Goal: Information Seeking & Learning: Learn about a topic

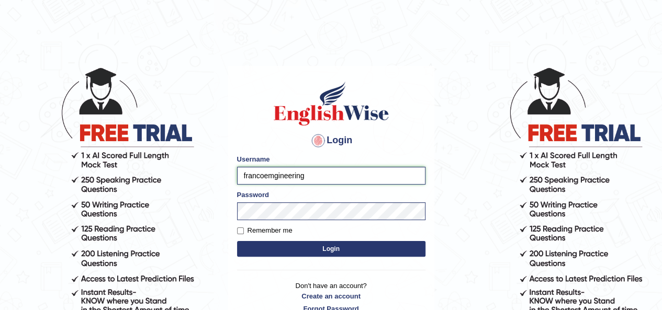
click at [339, 179] on input "francoemgineering" at bounding box center [331, 176] width 188 height 18
type input "jcaugustoo"
click at [302, 246] on button "Login" at bounding box center [331, 249] width 188 height 16
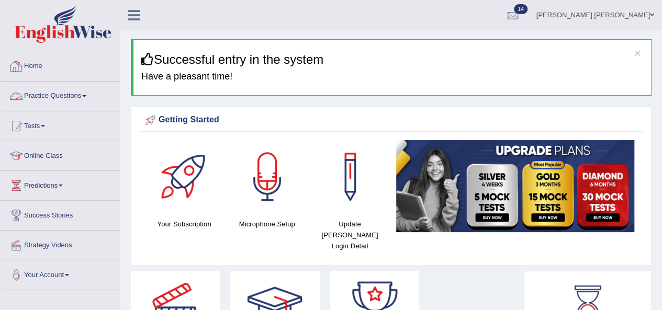
click at [46, 94] on link "Practice Questions" at bounding box center [60, 95] width 119 height 26
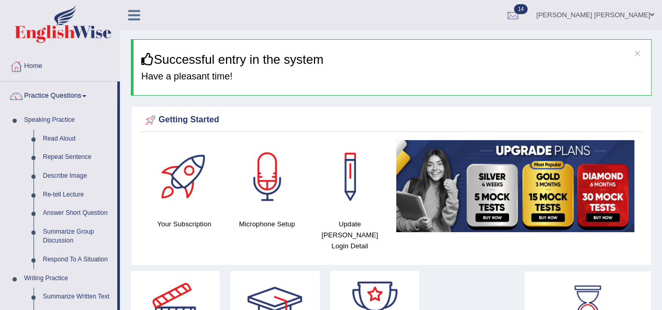
click at [46, 94] on link "Practice Questions" at bounding box center [59, 95] width 117 height 26
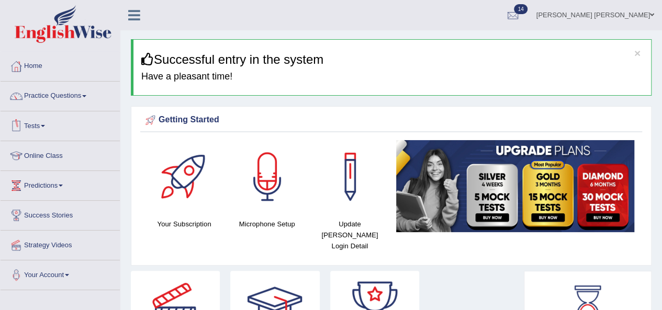
click at [41, 120] on link "Tests" at bounding box center [60, 124] width 119 height 26
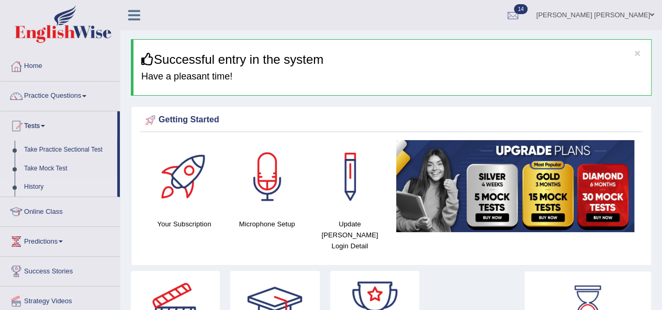
click at [33, 182] on link "History" at bounding box center [68, 187] width 98 height 19
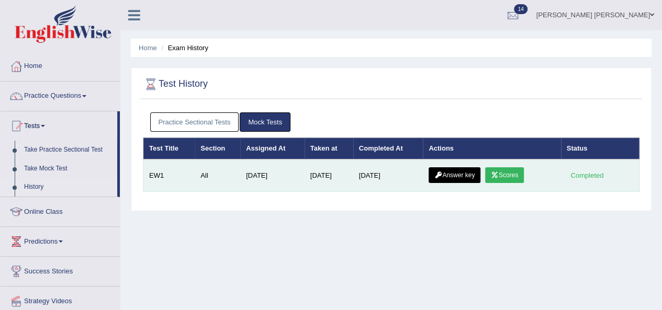
click at [505, 175] on link "Scores" at bounding box center [504, 175] width 39 height 16
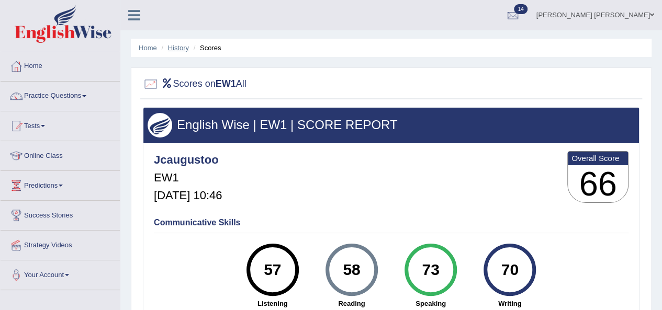
click at [179, 44] on link "History" at bounding box center [178, 48] width 21 height 8
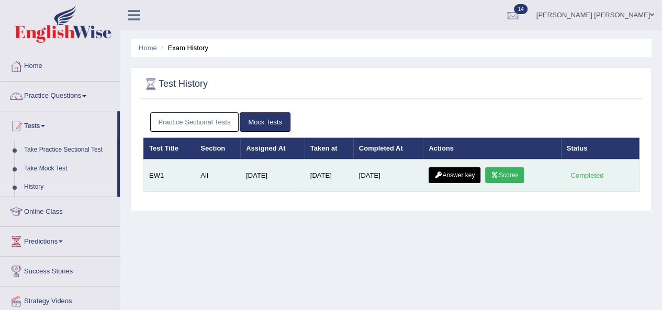
click at [460, 169] on link "Answer key" at bounding box center [455, 175] width 52 height 16
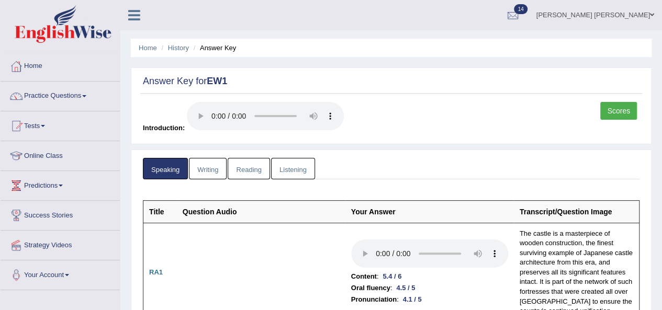
click at [246, 166] on link "Reading" at bounding box center [249, 168] width 42 height 21
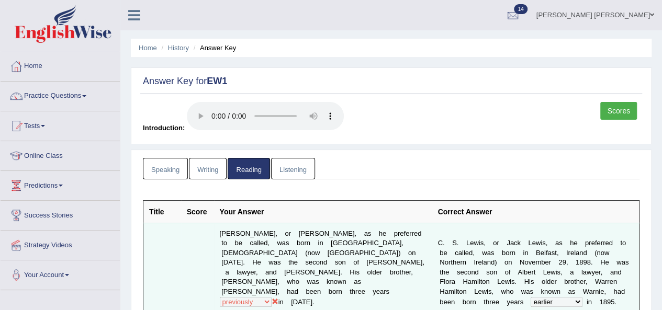
scroll to position [52, 0]
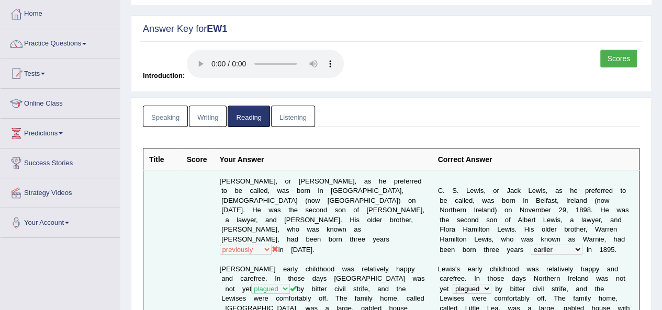
drag, startPoint x: 251, startPoint y: 255, endPoint x: 177, endPoint y: 245, distance: 74.4
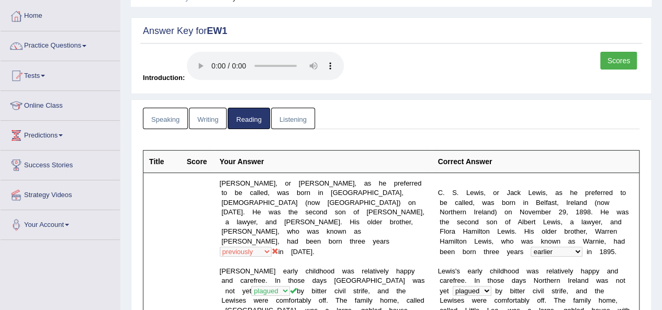
scroll to position [0, 0]
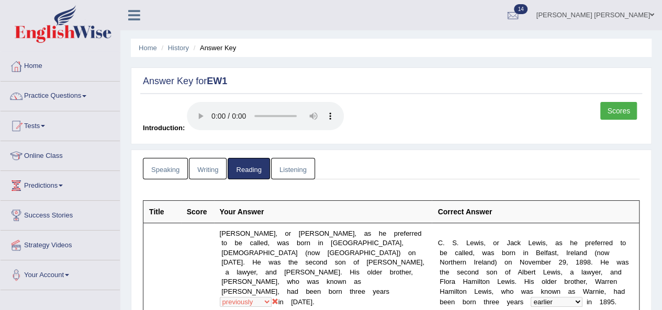
click at [299, 173] on link "Listening" at bounding box center [293, 168] width 44 height 21
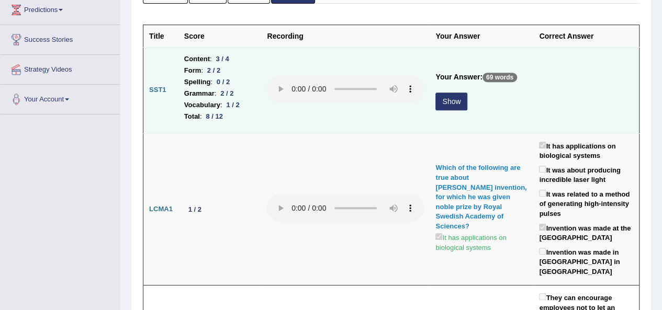
scroll to position [209, 0]
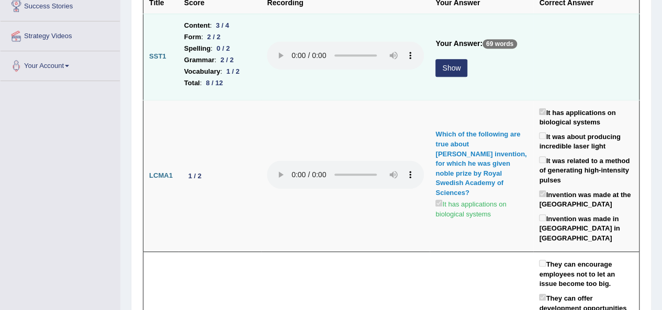
click at [446, 73] on button "Show" at bounding box center [451, 68] width 32 height 18
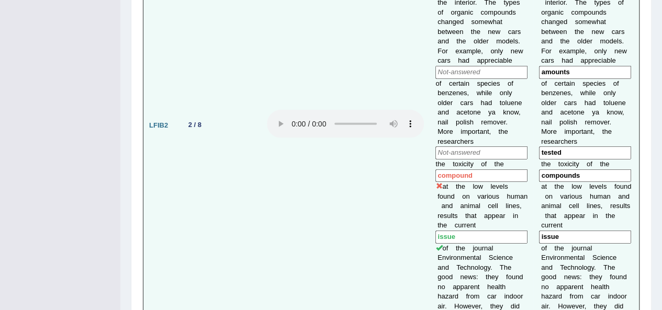
scroll to position [1570, 0]
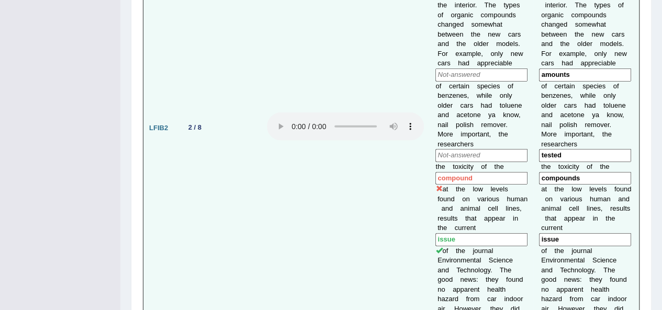
click at [468, 172] on input "compound" at bounding box center [481, 178] width 92 height 13
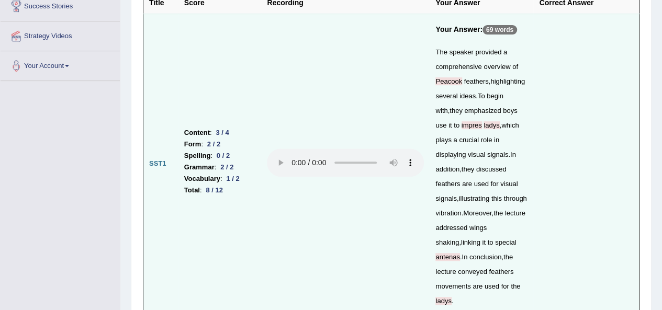
scroll to position [105, 0]
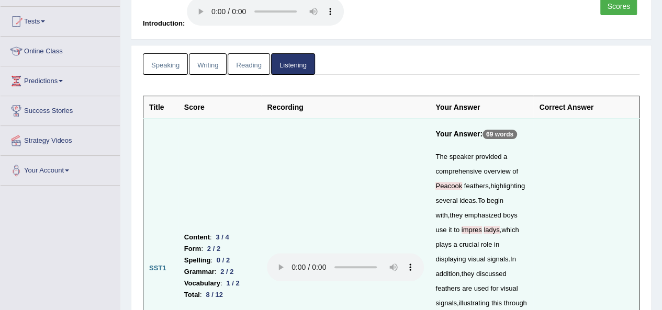
click at [215, 65] on link "Writing" at bounding box center [208, 63] width 38 height 21
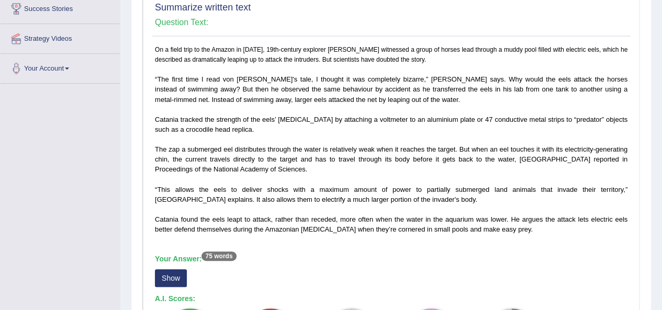
scroll to position [209, 0]
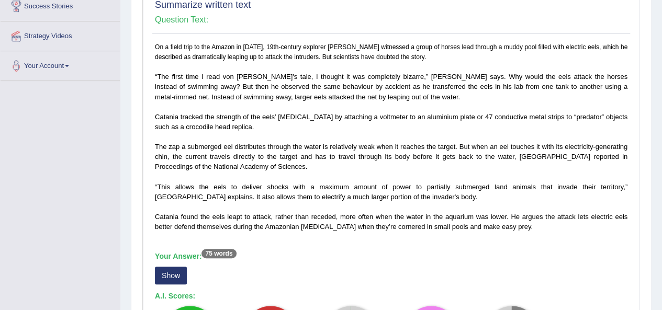
click at [162, 271] on button "Show" at bounding box center [171, 276] width 32 height 18
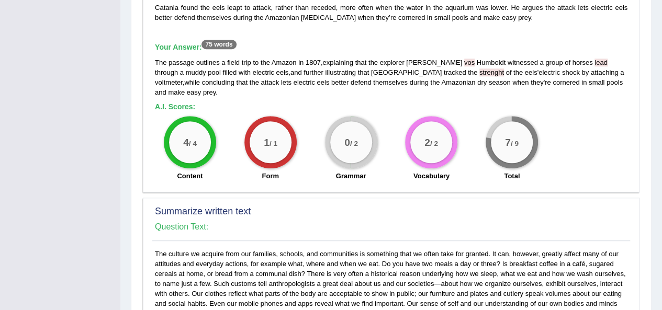
scroll to position [523, 0]
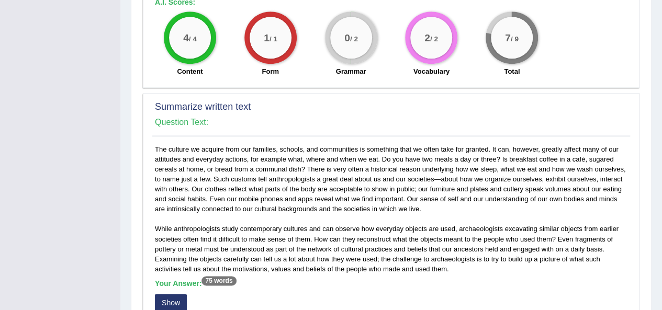
drag, startPoint x: 179, startPoint y: 300, endPoint x: 210, endPoint y: 287, distance: 33.0
click at [182, 299] on button "Show" at bounding box center [171, 303] width 32 height 18
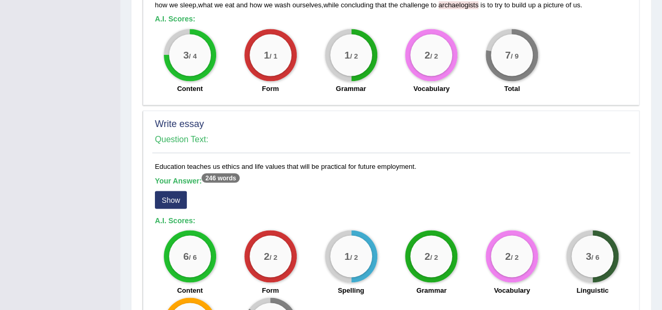
scroll to position [942, 0]
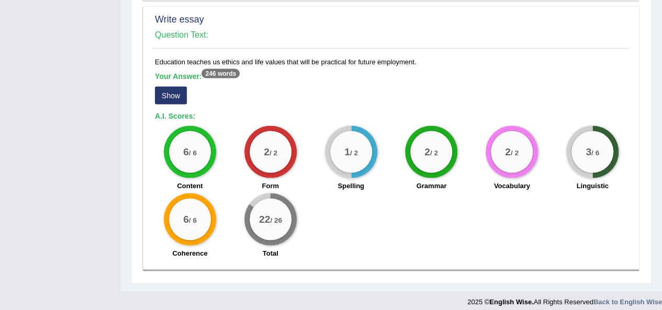
click at [180, 97] on button "Show" at bounding box center [171, 95] width 32 height 18
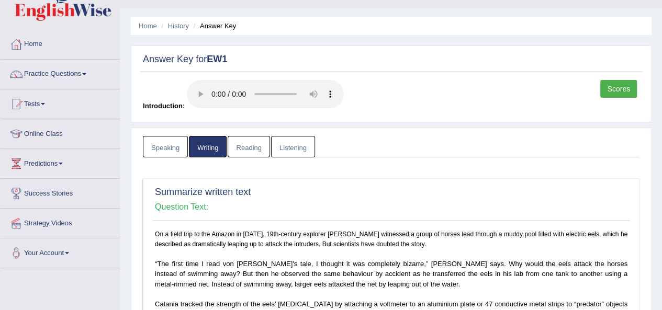
scroll to position [0, 0]
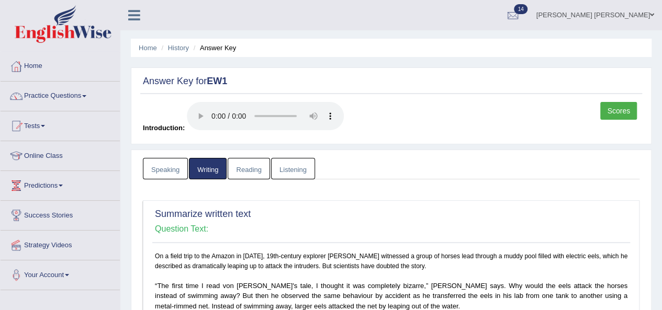
click at [167, 168] on link "Speaking" at bounding box center [165, 168] width 45 height 21
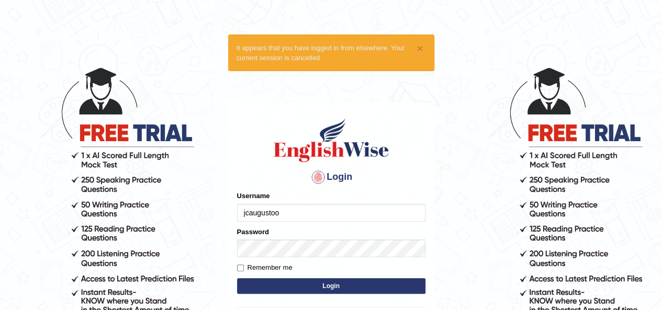
click at [315, 228] on div "Password" at bounding box center [331, 242] width 188 height 30
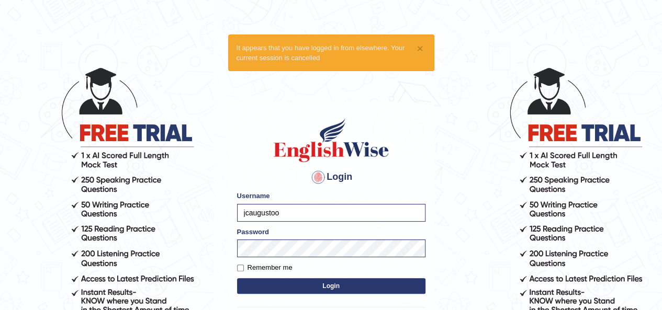
click at [325, 201] on div "Username jcaugustoo" at bounding box center [331, 206] width 188 height 30
click at [323, 207] on input "jcaugustoo" at bounding box center [331, 213] width 188 height 18
type input "rupali_australia"
click at [326, 284] on button "Login" at bounding box center [331, 286] width 188 height 16
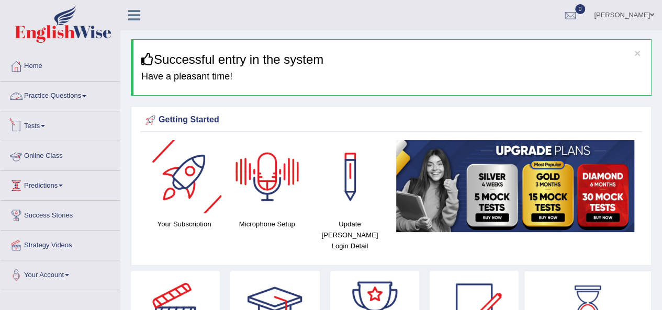
click at [80, 95] on link "Practice Questions" at bounding box center [60, 95] width 119 height 26
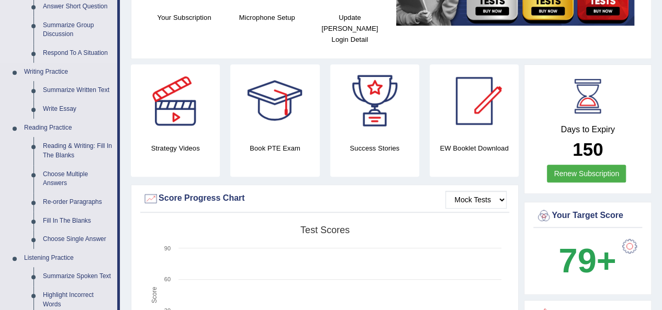
scroll to position [209, 0]
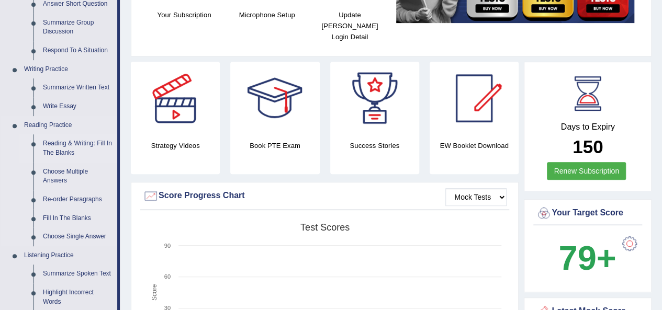
click at [60, 152] on link "Reading & Writing: Fill In The Blanks" at bounding box center [77, 148] width 79 height 28
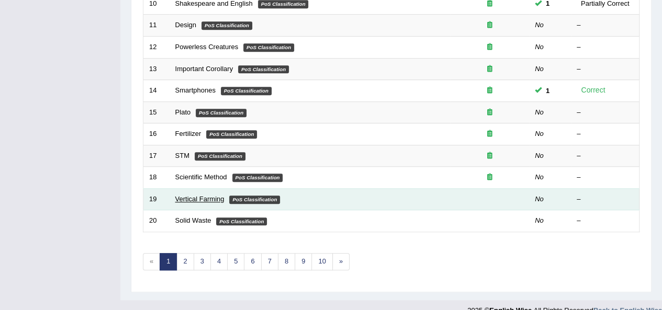
scroll to position [377, 0]
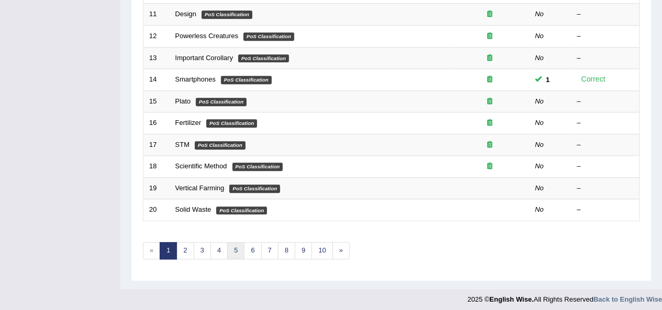
click at [229, 250] on link "5" at bounding box center [235, 250] width 17 height 17
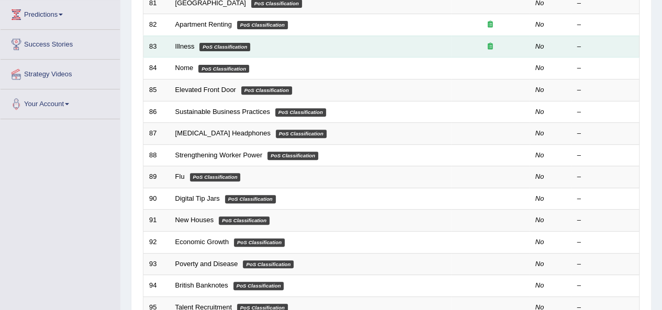
scroll to position [209, 0]
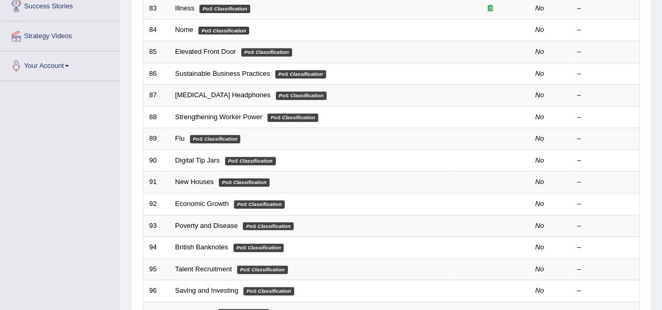
drag, startPoint x: 252, startPoint y: 213, endPoint x: 72, endPoint y: 184, distance: 182.4
click at [72, 184] on div "Toggle navigation Home Practice Questions Speaking Practice Read Aloud Repeat S…" at bounding box center [331, 135] width 662 height 688
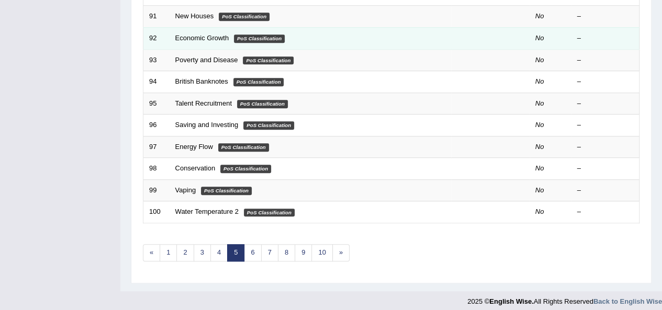
scroll to position [377, 0]
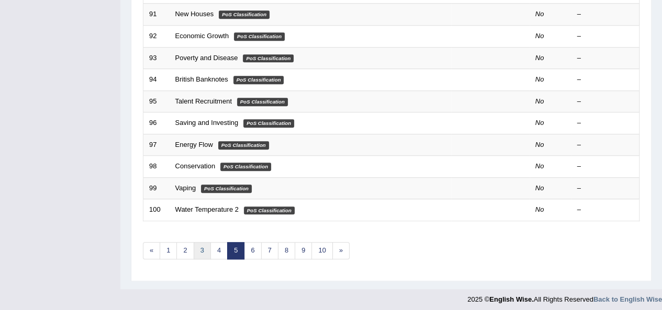
click at [201, 249] on link "3" at bounding box center [202, 250] width 17 height 17
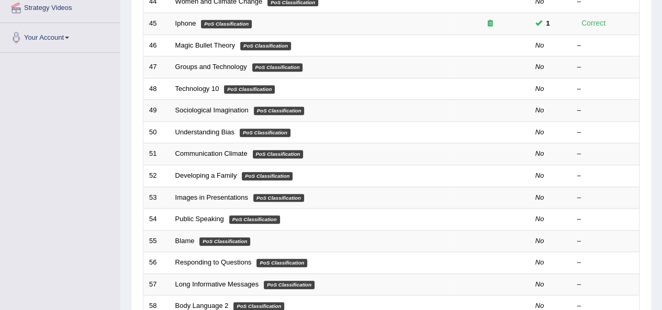
scroll to position [262, 0]
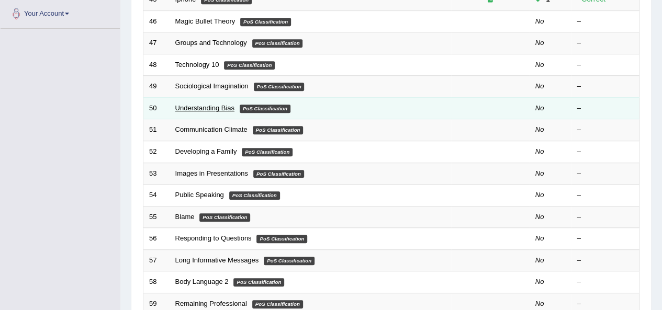
click at [204, 105] on link "Understanding Bias" at bounding box center [204, 108] width 59 height 8
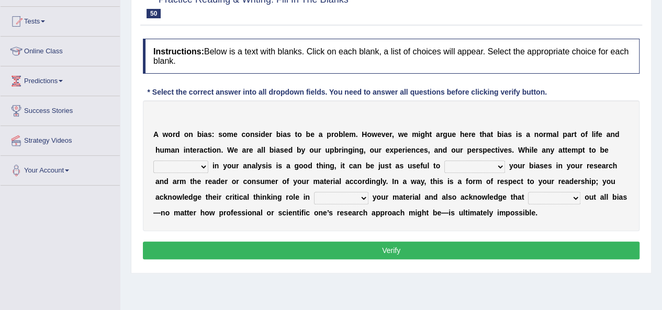
scroll to position [118, 0]
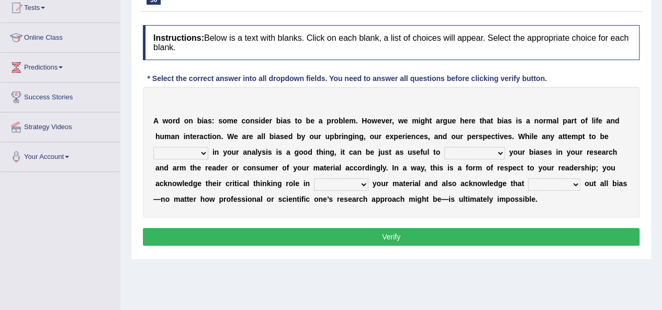
click at [243, 274] on div "Home Practice Reading & Writing: Fill In The Blanks Understanding Bias « Prev N…" at bounding box center [391, 143] width 542 height 523
click at [196, 154] on select "objective optimistic subjective pessimistic" at bounding box center [180, 153] width 55 height 13
select select "optimistic"
click at [153, 147] on select "objective optimistic subjective pessimistic" at bounding box center [180, 153] width 55 height 13
click at [494, 150] on select "assume achieve acquire acknowledge" at bounding box center [474, 153] width 61 height 13
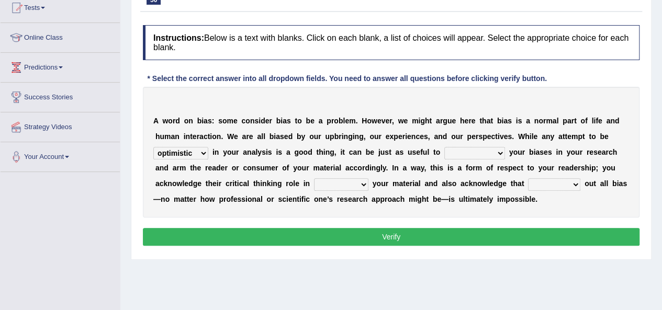
select select "assume"
click at [444, 147] on select "assume achieve acquire acknowledge" at bounding box center [474, 153] width 61 height 13
click at [358, 184] on select "contacting consuming conducting confirming" at bounding box center [341, 184] width 54 height 13
select select "confirming"
click at [314, 178] on select "contacting consuming conducting confirming" at bounding box center [341, 184] width 54 height 13
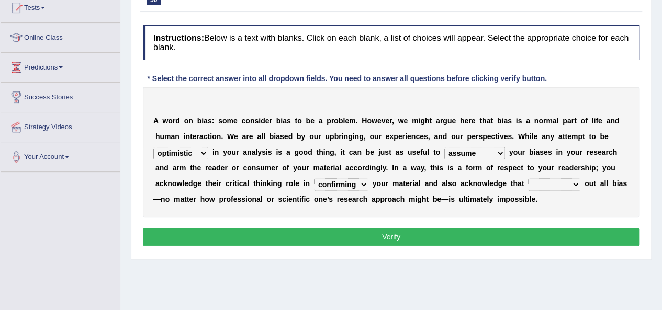
click at [548, 183] on select "phasing building ruling pushing" at bounding box center [554, 184] width 52 height 13
select select "ruling"
click at [528, 178] on select "phasing building ruling pushing" at bounding box center [554, 184] width 52 height 13
click at [447, 238] on button "Verify" at bounding box center [391, 237] width 497 height 18
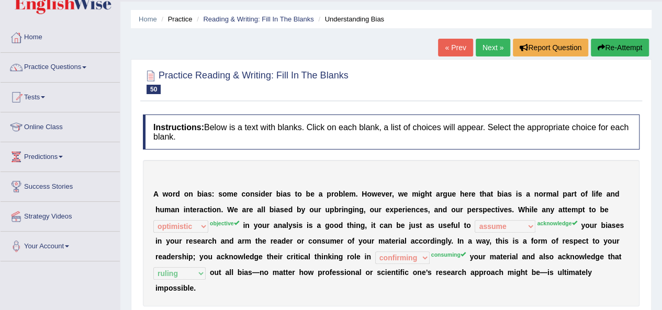
scroll to position [14, 0]
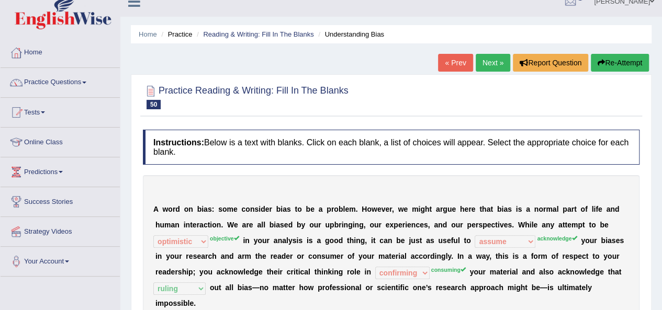
click at [477, 61] on link "Next »" at bounding box center [493, 63] width 35 height 18
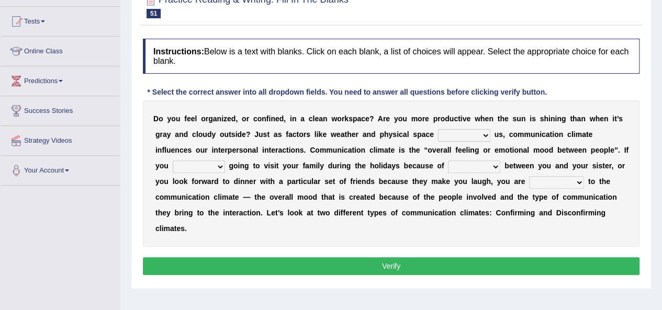
scroll to position [118, 0]
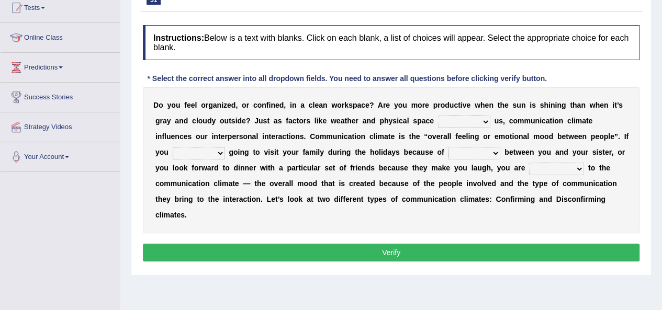
click at [467, 116] on select "improve impact impose imply" at bounding box center [464, 122] width 52 height 13
select select "impact"
click at [438, 116] on select "improve impact impose imply" at bounding box center [464, 122] width 52 height 13
click at [201, 152] on select "dread force scare afraid" at bounding box center [199, 153] width 52 height 13
select select "afraid"
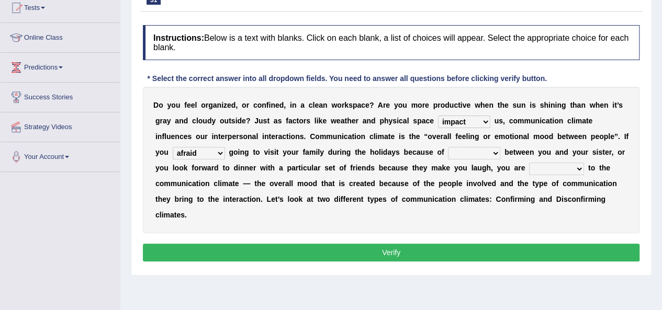
click at [173, 147] on select "dread force scare afraid" at bounding box center [199, 153] width 52 height 13
click at [475, 149] on select "tender tension tendency tenacity" at bounding box center [474, 153] width 52 height 13
click at [448, 147] on select "tender tension tendency tenacity" at bounding box center [474, 153] width 52 height 13
click at [483, 156] on select "tender tension tendency tenacity" at bounding box center [474, 153] width 52 height 13
select select "tension"
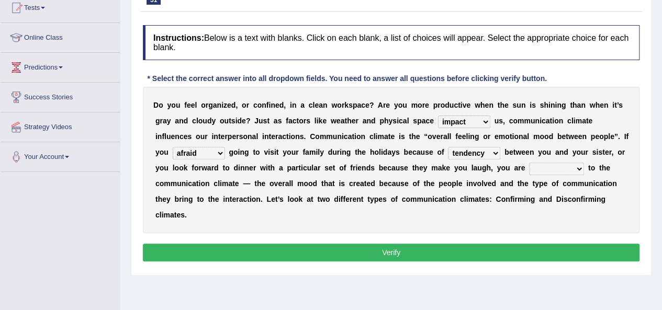
click at [448, 147] on select "tender tension tendency tenacity" at bounding box center [474, 153] width 52 height 13
click at [564, 171] on select "relying relating responding recycling" at bounding box center [556, 169] width 55 height 13
select select "responding"
click at [529, 163] on select "relying relating responding recycling" at bounding box center [556, 169] width 55 height 13
click at [445, 254] on button "Verify" at bounding box center [391, 253] width 497 height 18
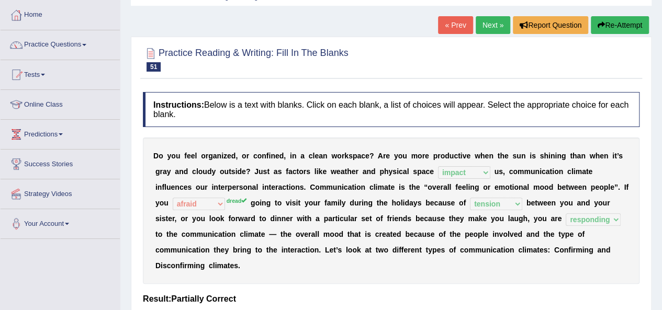
scroll to position [14, 0]
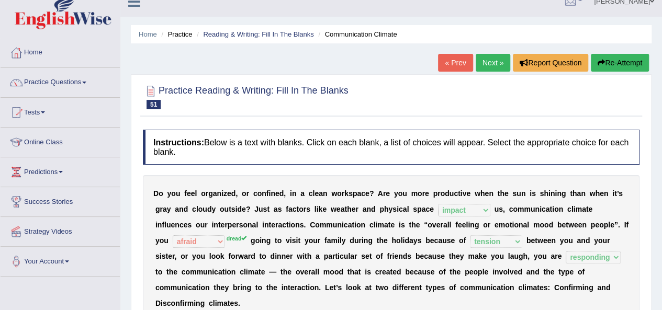
drag, startPoint x: 485, startPoint y: 63, endPoint x: 469, endPoint y: 91, distance: 31.6
click at [484, 63] on link "Next »" at bounding box center [493, 63] width 35 height 18
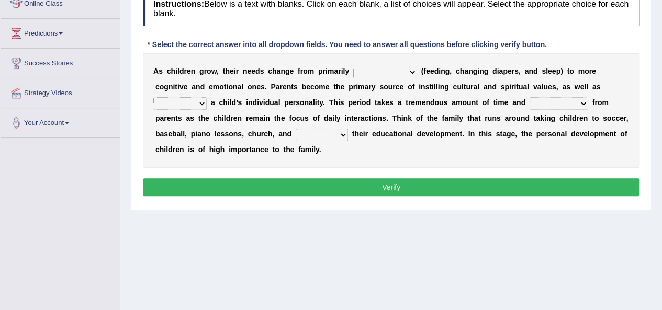
scroll to position [157, 0]
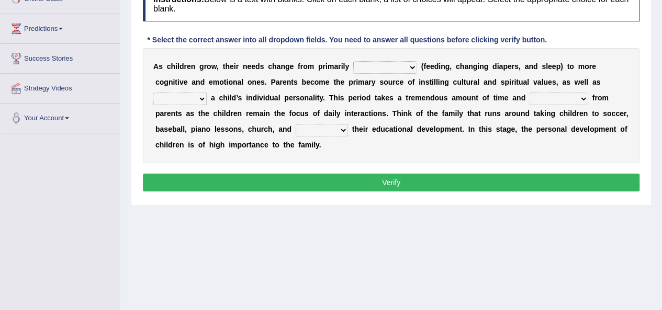
click at [401, 70] on select "psychological educational physical social" at bounding box center [385, 67] width 64 height 13
select select "social"
click at [353, 61] on select "psychological educational physical social" at bounding box center [385, 67] width 64 height 13
click at [197, 100] on select "caring calculating feeding fostering" at bounding box center [179, 99] width 53 height 13
select select "fostering"
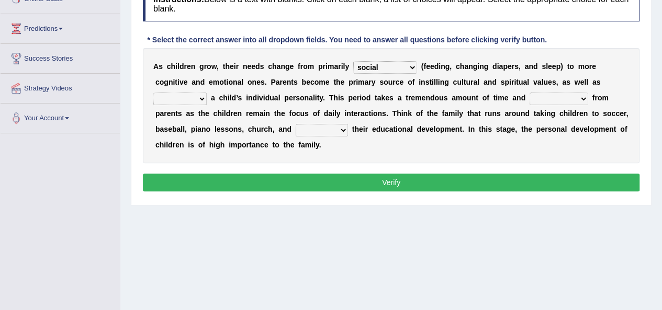
click at [153, 93] on select "caring calculating feeding fostering" at bounding box center [179, 99] width 53 height 13
click at [560, 99] on select "commitment components compliance comments" at bounding box center [559, 99] width 59 height 13
select select "commitment"
click at [530, 93] on select "commitment components compliance comments" at bounding box center [559, 99] width 59 height 13
click at [331, 131] on select "granting guiding generating gaining" at bounding box center [322, 130] width 52 height 13
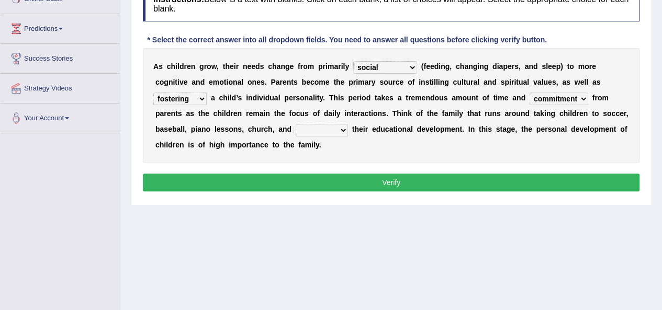
select select "granting"
click at [296, 124] on select "granting guiding generating gaining" at bounding box center [322, 130] width 52 height 13
click at [333, 177] on button "Verify" at bounding box center [391, 183] width 497 height 18
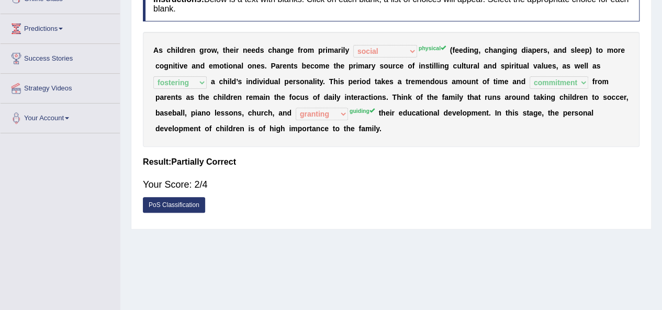
scroll to position [0, 0]
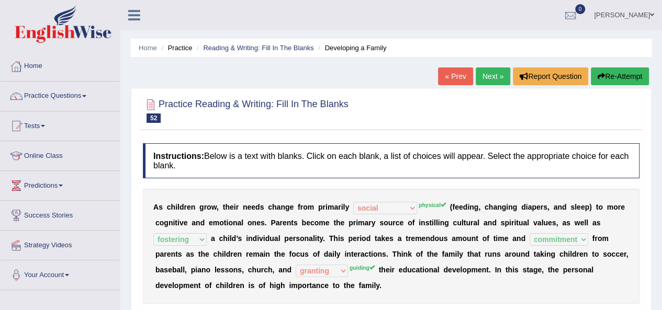
click at [490, 78] on link "Next »" at bounding box center [493, 76] width 35 height 18
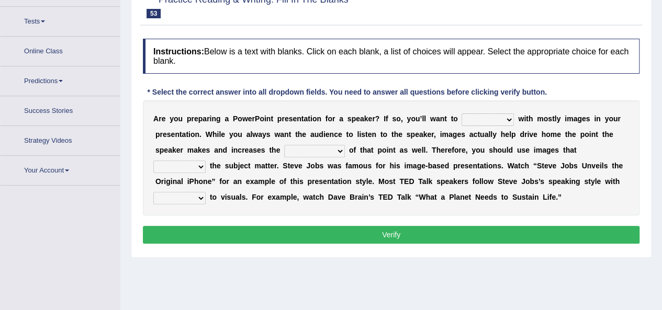
scroll to position [118, 0]
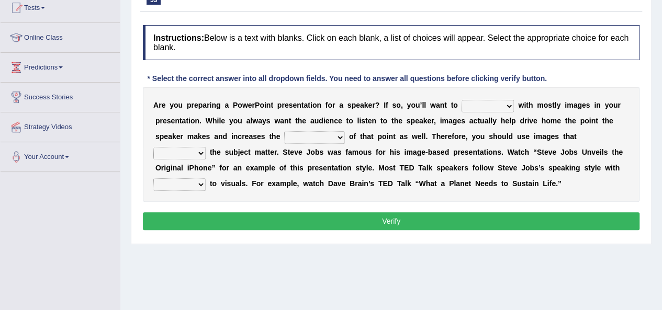
click at [502, 104] on select "stand stay stick stock" at bounding box center [487, 106] width 52 height 13
select select "stick"
click at [461, 100] on select "stand stay stick stock" at bounding box center [487, 106] width 52 height 13
click at [335, 132] on select "memorability morality mobilization mobility" at bounding box center [314, 137] width 61 height 13
select select "memorability"
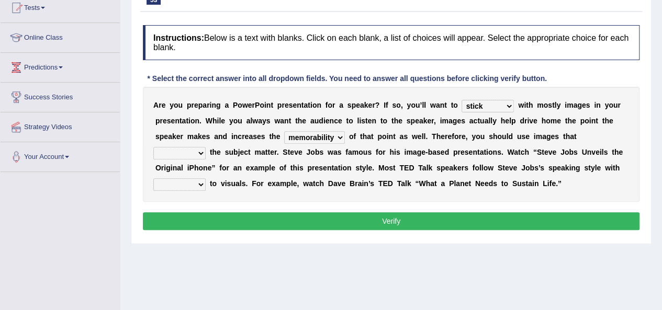
click at [284, 131] on select "memorability morality mobilization mobility" at bounding box center [314, 137] width 61 height 13
click at [193, 151] on select "suggest supply submit support" at bounding box center [179, 153] width 52 height 13
select select "support"
click at [153, 147] on select "suggest supply submit support" at bounding box center [179, 153] width 52 height 13
click at [197, 181] on select "regard result retrospect request" at bounding box center [179, 184] width 52 height 13
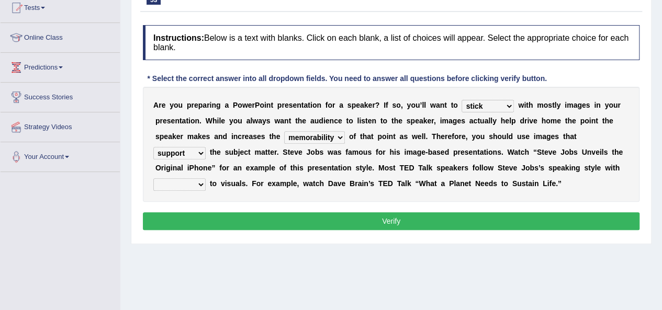
select select "regard"
click at [153, 178] on select "regard result retrospect request" at bounding box center [179, 184] width 52 height 13
click at [221, 215] on button "Verify" at bounding box center [391, 221] width 497 height 18
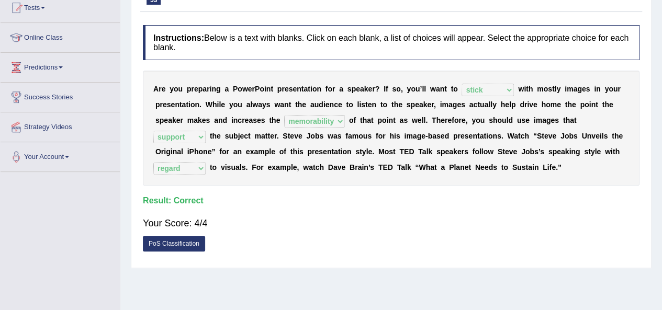
scroll to position [0, 0]
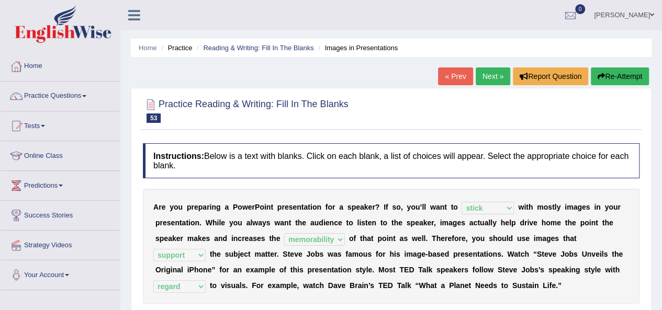
click at [487, 82] on link "Next »" at bounding box center [493, 76] width 35 height 18
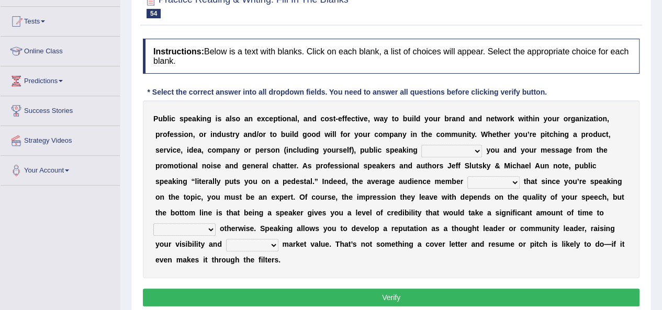
scroll to position [118, 0]
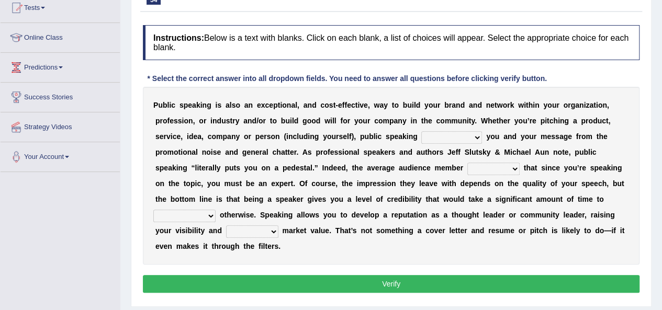
click at [476, 139] on select "differentiates disguises distributes dispute" at bounding box center [451, 137] width 61 height 13
select select "differentiates"
click at [421, 131] on select "differentiates disguises distributes dispute" at bounding box center [451, 137] width 61 height 13
click at [468, 134] on select "differentiates disguises distributes dispute" at bounding box center [451, 137] width 61 height 13
click at [356, 157] on div "P u b l i c s p e a k i n g i s a l s o a n e x c e p t i o n a l , a n d c o s…" at bounding box center [391, 176] width 497 height 178
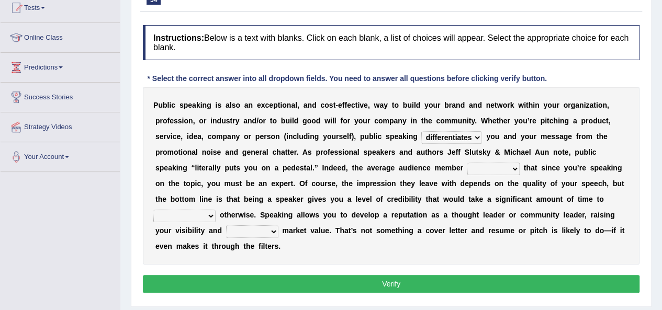
click at [510, 168] on select "assists assumes accesses assesses" at bounding box center [493, 169] width 52 height 13
select select "assumes"
click at [467, 163] on select "assists assumes accesses assesses" at bounding box center [493, 169] width 52 height 13
click at [209, 210] on select "cultivate procrastinate communicate culminate" at bounding box center [184, 216] width 62 height 13
select select "communicate"
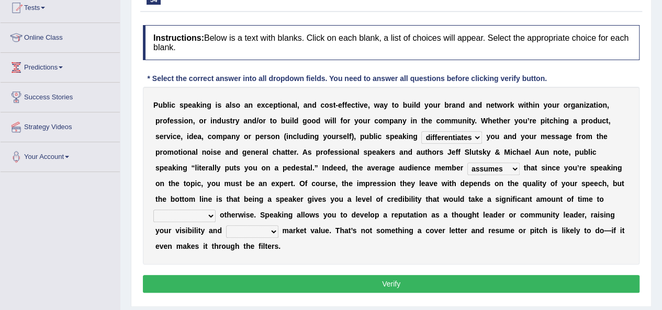
click at [153, 210] on select "cultivate procrastinate communicate culminate" at bounding box center [184, 216] width 62 height 13
click at [273, 229] on select "perceived diagnosed recessed divided" at bounding box center [252, 232] width 52 height 13
select select "perceived"
click at [226, 226] on select "perceived diagnosed recessed divided" at bounding box center [252, 232] width 52 height 13
click at [299, 279] on button "Verify" at bounding box center [391, 284] width 497 height 18
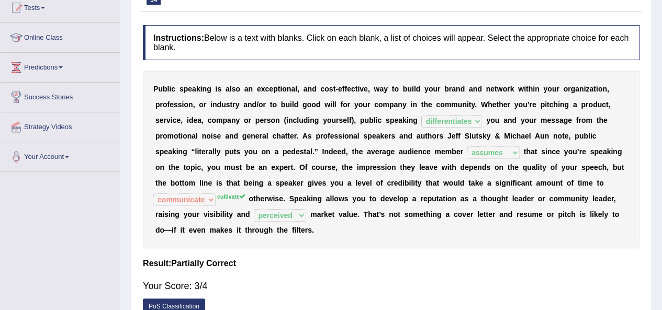
scroll to position [0, 0]
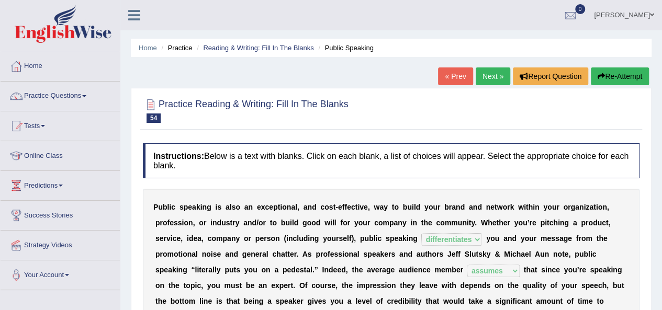
click at [498, 75] on link "Next »" at bounding box center [493, 76] width 35 height 18
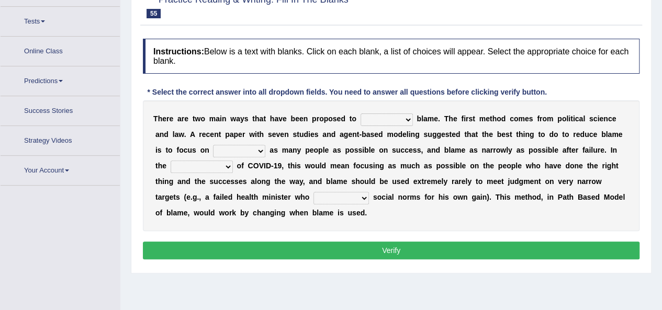
scroll to position [118, 0]
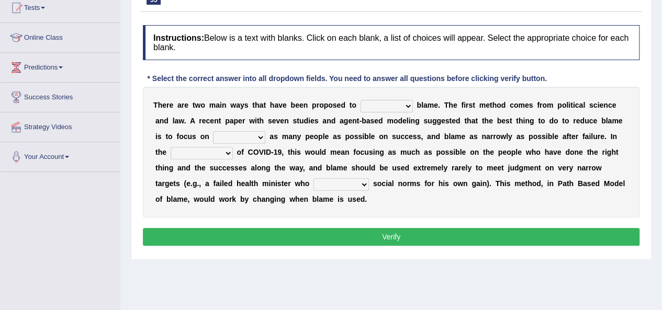
click at [402, 106] on select "abuse release reduce redress" at bounding box center [387, 106] width 52 height 13
click at [267, 148] on b "D" at bounding box center [268, 152] width 5 height 8
click at [402, 104] on select "abuse release reduce redress" at bounding box center [387, 106] width 52 height 13
select select "reduce"
click at [361, 100] on select "abuse release reduce redress" at bounding box center [387, 106] width 52 height 13
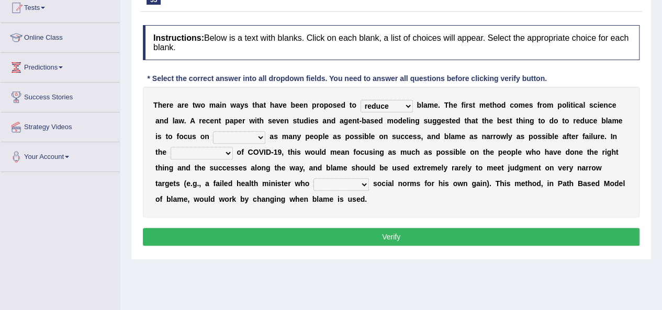
click at [252, 134] on select "praising promising preserving praying" at bounding box center [239, 137] width 52 height 13
select select "praising"
click at [213, 131] on select "praising promising preserving praying" at bounding box center [239, 137] width 52 height 13
click at [228, 156] on select "context confrontation text construction" at bounding box center [202, 153] width 62 height 13
select select "context"
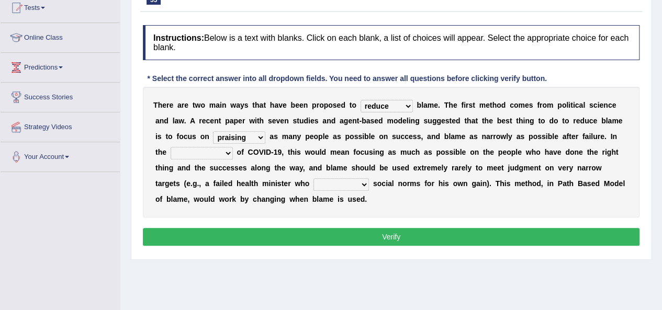
click at [171, 147] on select "context confrontation text construction" at bounding box center [202, 153] width 62 height 13
click at [362, 185] on select "departed established violated met" at bounding box center [340, 184] width 55 height 13
select select "violated"
click at [313, 178] on select "departed established violated met" at bounding box center [340, 184] width 55 height 13
click at [351, 231] on button "Verify" at bounding box center [391, 237] width 497 height 18
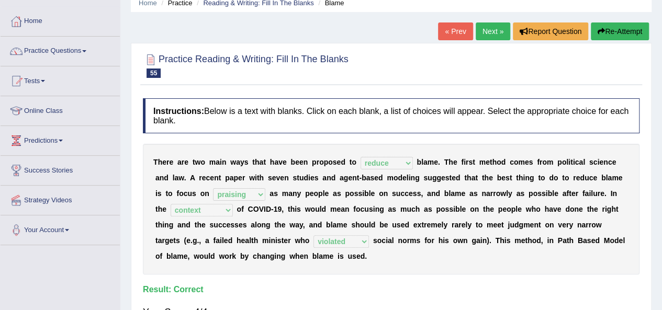
scroll to position [0, 0]
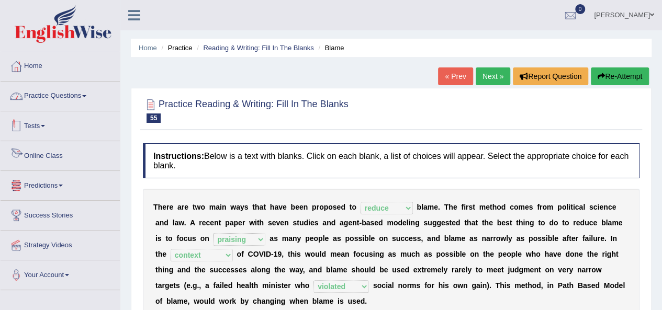
click at [59, 91] on link "Practice Questions" at bounding box center [60, 95] width 119 height 26
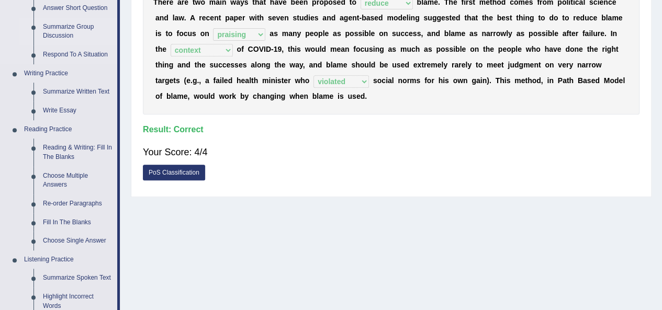
scroll to position [209, 0]
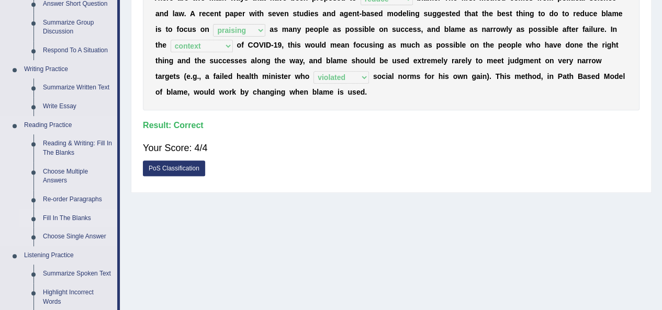
click at [62, 217] on link "Fill In The Blanks" at bounding box center [77, 218] width 79 height 19
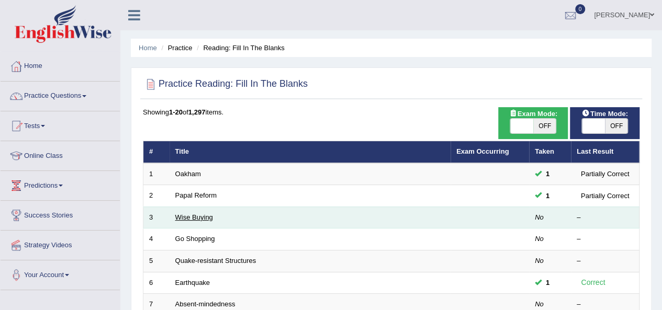
click at [193, 218] on link "Wise Buying" at bounding box center [194, 217] width 38 height 8
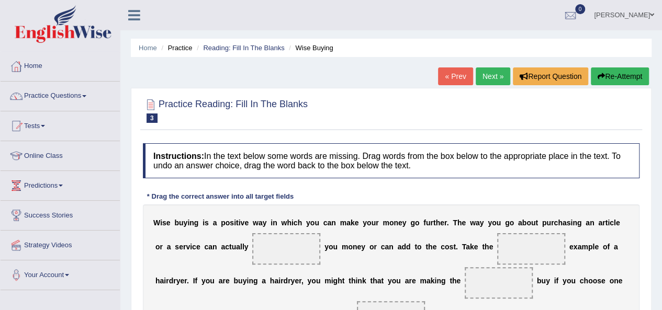
click at [447, 81] on link "« Prev" at bounding box center [455, 76] width 35 height 18
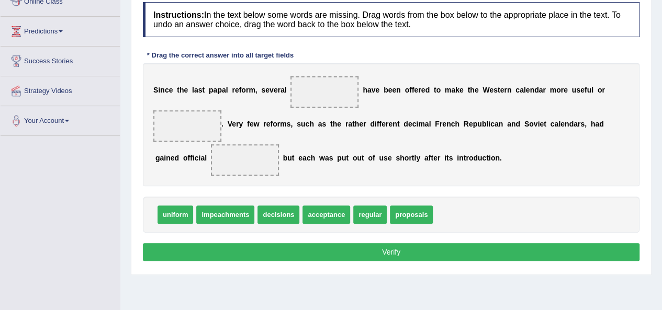
scroll to position [157, 0]
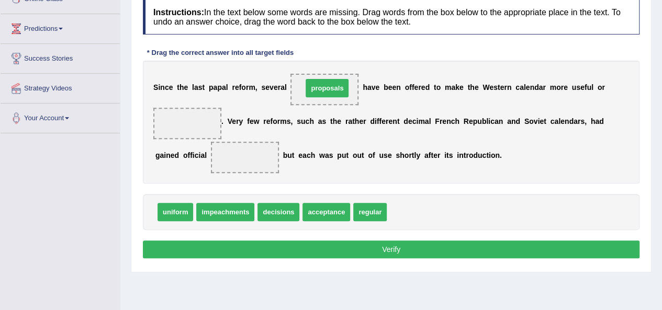
drag, startPoint x: 416, startPoint y: 211, endPoint x: 332, endPoint y: 87, distance: 149.9
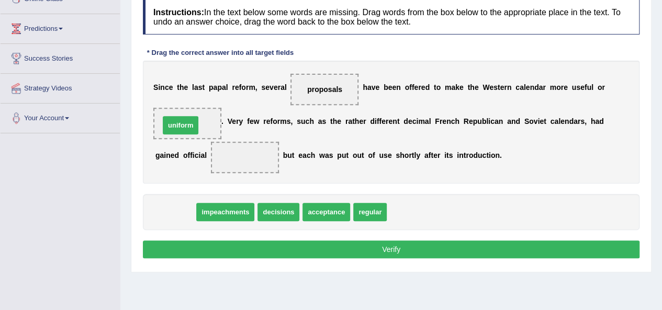
drag, startPoint x: 170, startPoint y: 210, endPoint x: 175, endPoint y: 123, distance: 87.0
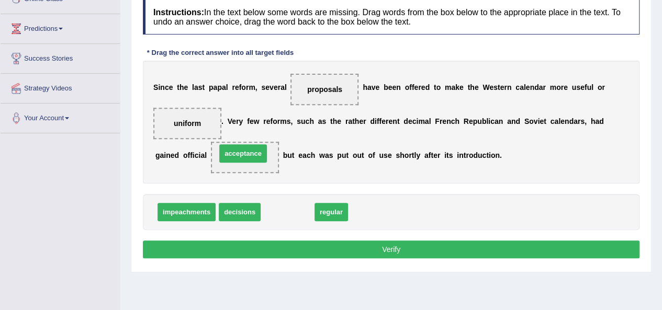
drag, startPoint x: 288, startPoint y: 209, endPoint x: 243, endPoint y: 150, distance: 74.2
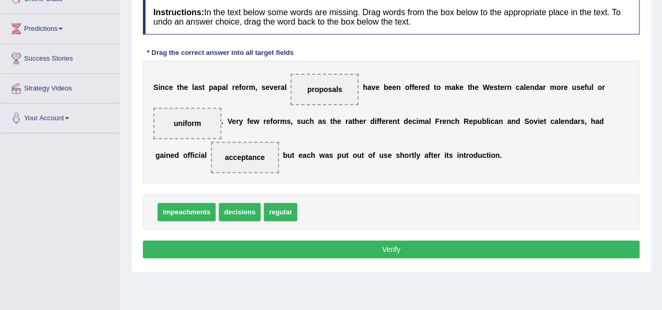
click at [276, 247] on button "Verify" at bounding box center [391, 250] width 497 height 18
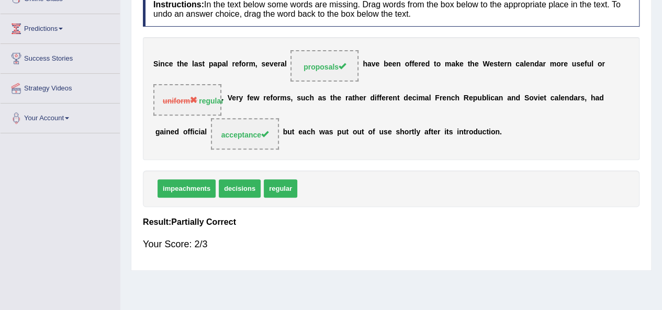
scroll to position [52, 0]
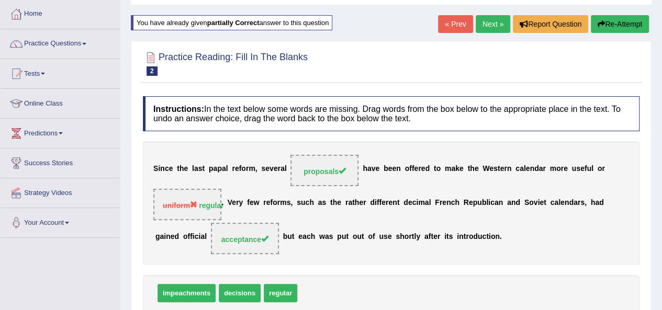
click at [481, 13] on div "Home Practice Reading: Fill In The Blanks Papal Reform You have already given p…" at bounding box center [391, 209] width 542 height 523
click at [478, 27] on link "Next »" at bounding box center [493, 24] width 35 height 18
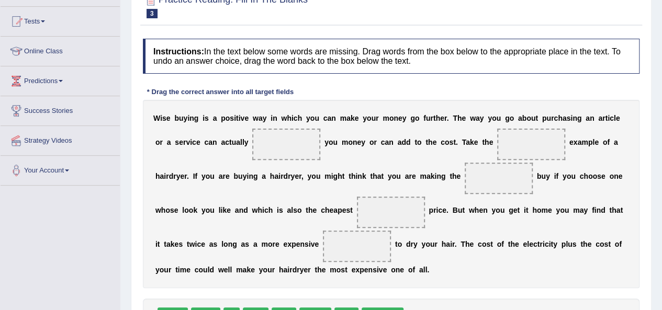
scroll to position [157, 0]
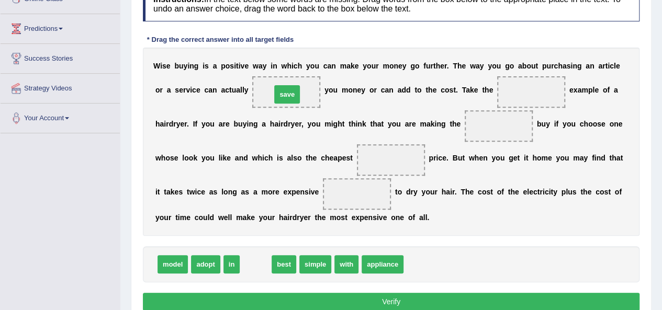
drag, startPoint x: 251, startPoint y: 265, endPoint x: 283, endPoint y: 95, distance: 172.9
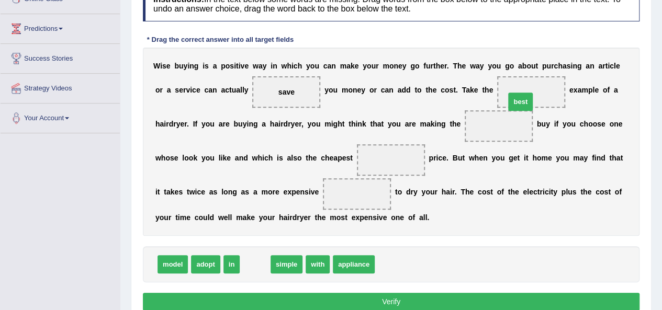
drag, startPoint x: 255, startPoint y: 260, endPoint x: 520, endPoint y: 97, distance: 311.2
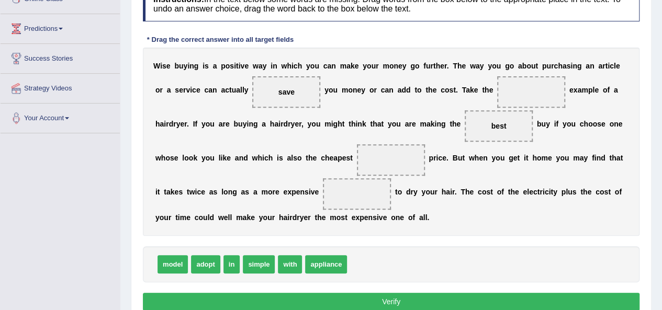
drag, startPoint x: 508, startPoint y: 126, endPoint x: 516, endPoint y: 99, distance: 28.3
click at [521, 95] on div "W i s e b u y i n g i s a p o s i t i v e w a y i n w h i c h y o u c a n m a k…" at bounding box center [391, 142] width 497 height 188
drag, startPoint x: 492, startPoint y: 122, endPoint x: 527, endPoint y: 85, distance: 51.1
drag, startPoint x: 324, startPoint y: 262, endPoint x: 505, endPoint y: 123, distance: 228.0
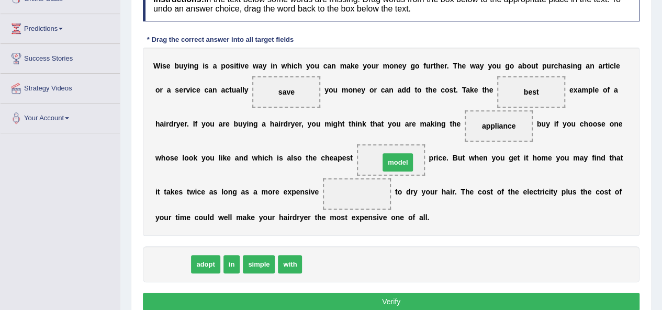
drag, startPoint x: 175, startPoint y: 265, endPoint x: 400, endPoint y: 163, distance: 247.0
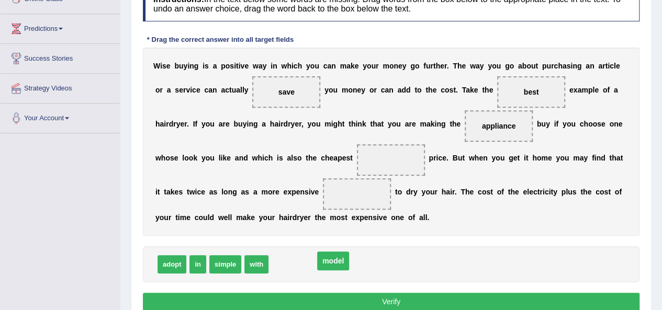
drag, startPoint x: 398, startPoint y: 156, endPoint x: 330, endPoint y: 263, distance: 127.0
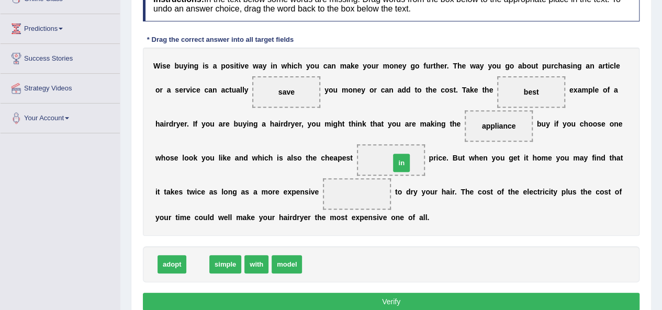
drag, startPoint x: 199, startPoint y: 264, endPoint x: 403, endPoint y: 162, distance: 227.4
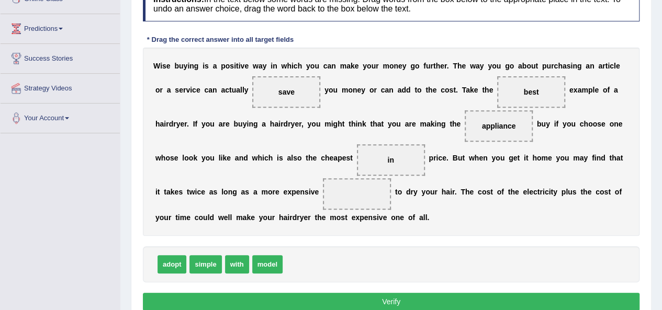
drag, startPoint x: 332, startPoint y: 195, endPoint x: 332, endPoint y: 213, distance: 18.3
click at [350, 181] on span at bounding box center [357, 193] width 68 height 31
drag, startPoint x: 273, startPoint y: 264, endPoint x: 369, endPoint y: 199, distance: 116.2
drag, startPoint x: 369, startPoint y: 302, endPoint x: 371, endPoint y: 295, distance: 7.5
click at [370, 300] on button "Verify" at bounding box center [391, 302] width 497 height 18
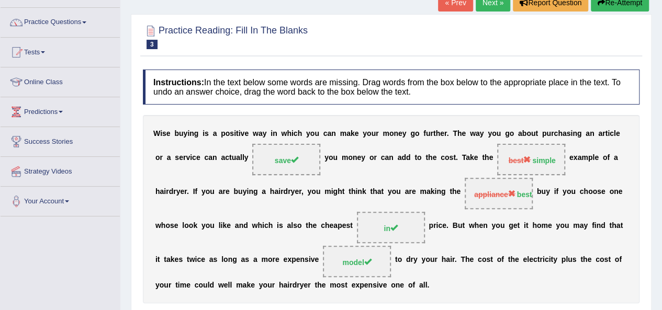
scroll to position [52, 0]
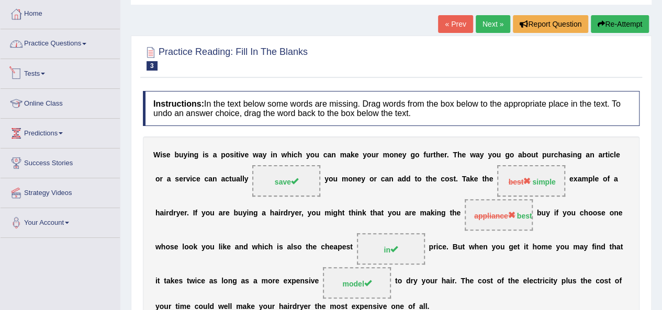
click at [65, 36] on link "Practice Questions" at bounding box center [60, 42] width 119 height 26
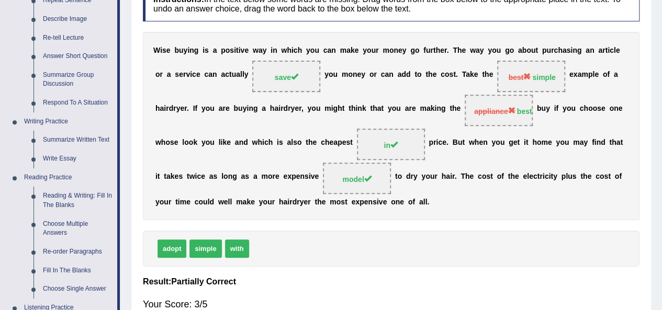
scroll to position [0, 0]
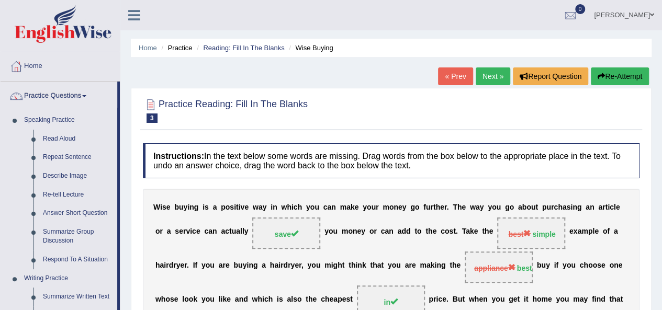
click at [616, 13] on link "[PERSON_NAME]" at bounding box center [624, 13] width 76 height 27
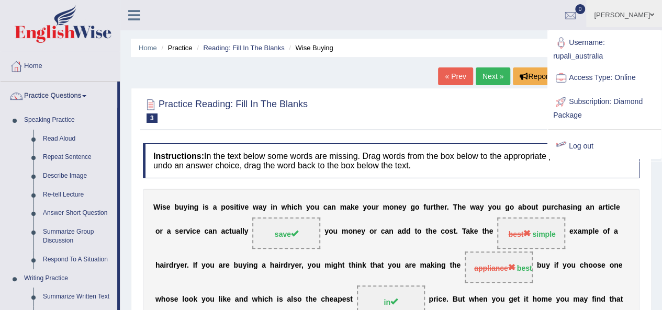
click at [576, 149] on link "Log out" at bounding box center [604, 146] width 113 height 24
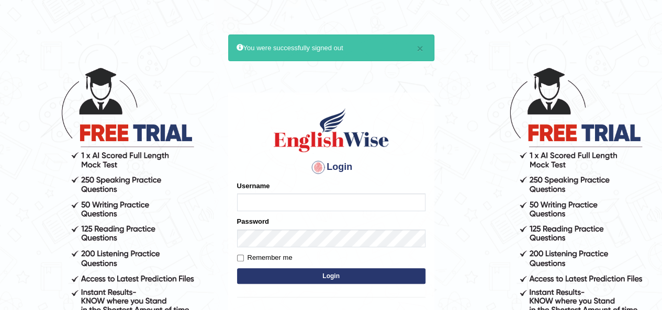
type input "rupali_australia"
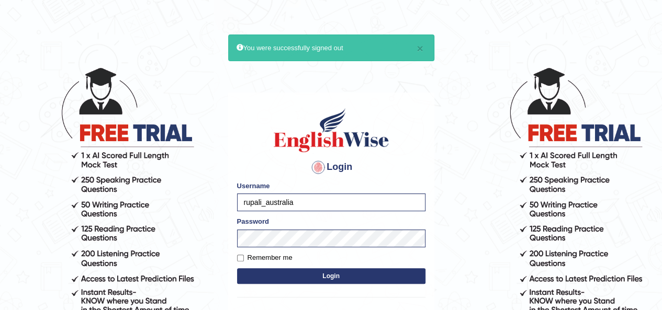
click at [307, 278] on button "Login" at bounding box center [331, 276] width 188 height 16
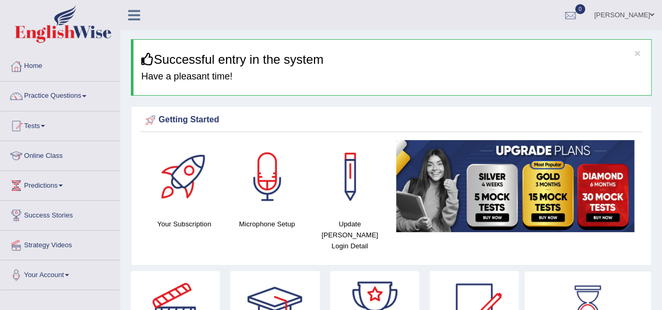
click at [63, 94] on link "Practice Questions" at bounding box center [60, 95] width 119 height 26
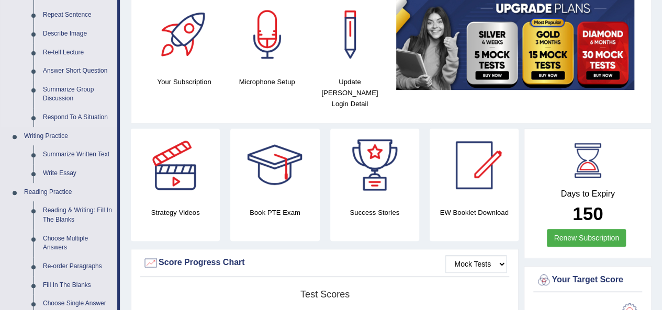
scroll to position [157, 0]
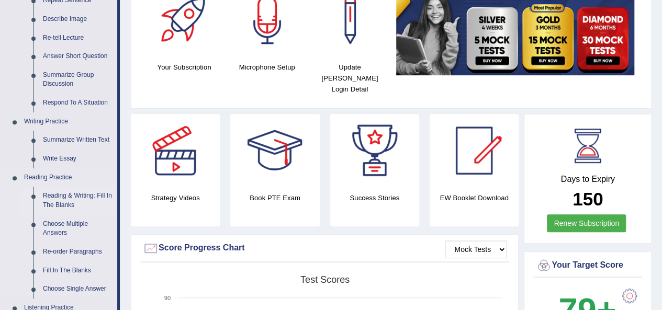
click at [67, 196] on link "Reading & Writing: Fill In The Blanks" at bounding box center [77, 201] width 79 height 28
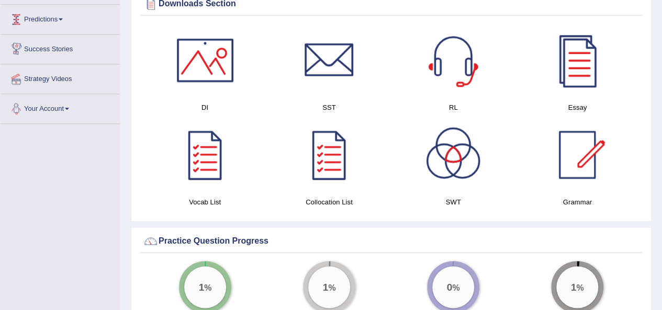
scroll to position [641, 0]
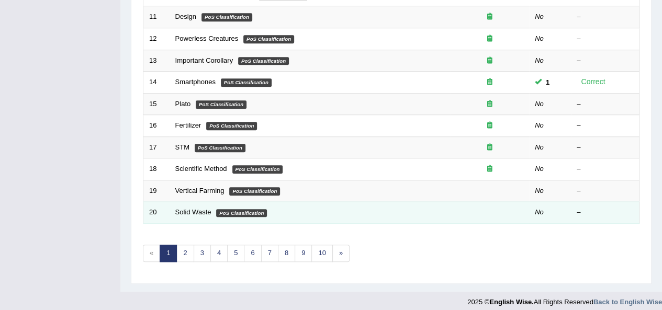
scroll to position [377, 0]
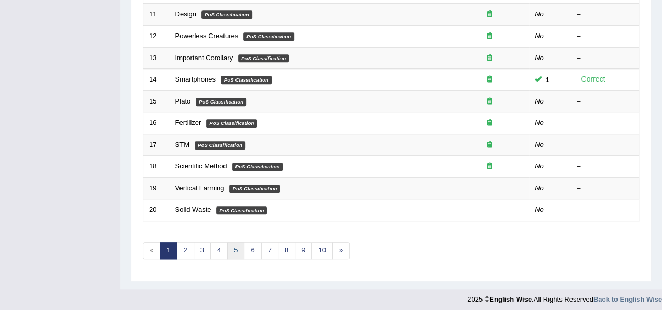
click at [238, 252] on link "5" at bounding box center [235, 250] width 17 height 17
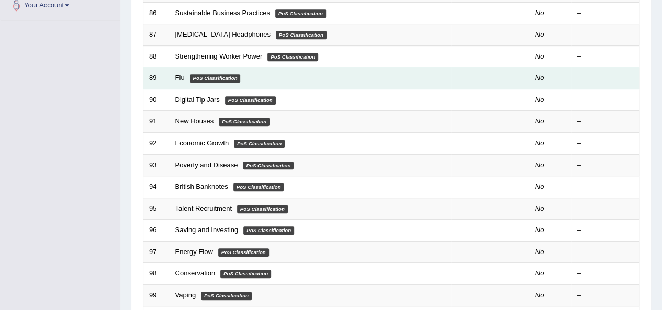
scroll to position [377, 0]
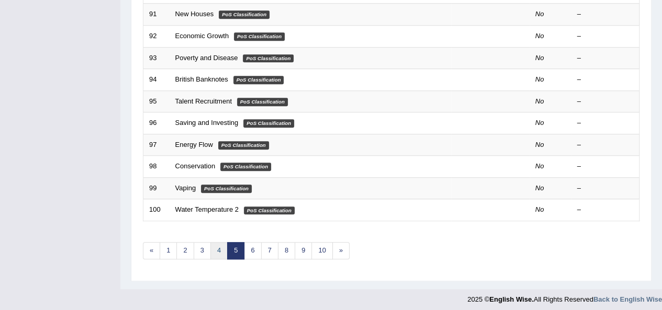
click at [217, 243] on link "4" at bounding box center [218, 250] width 17 height 17
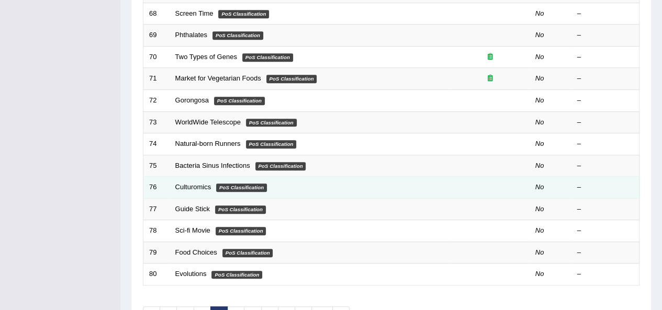
scroll to position [377, 0]
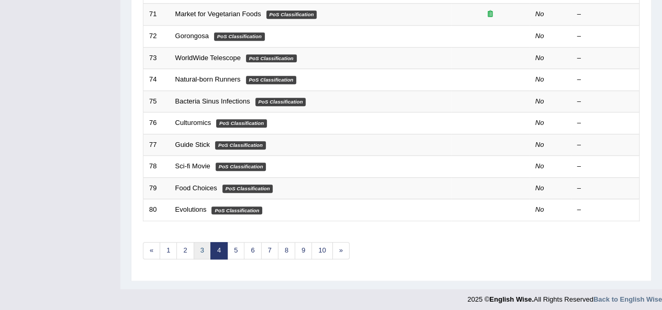
click at [205, 249] on link "3" at bounding box center [202, 250] width 17 height 17
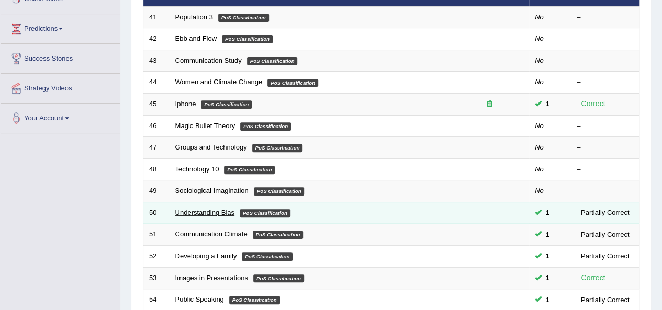
click at [206, 212] on link "Understanding Bias" at bounding box center [204, 213] width 59 height 8
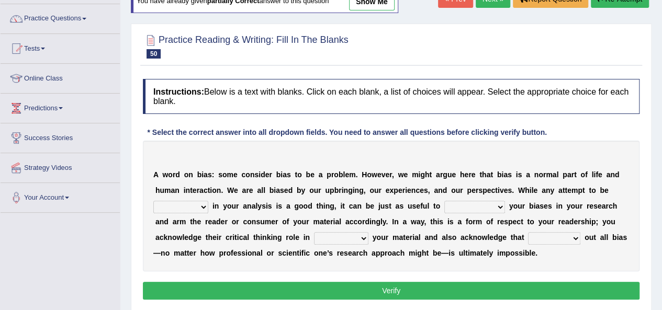
scroll to position [105, 0]
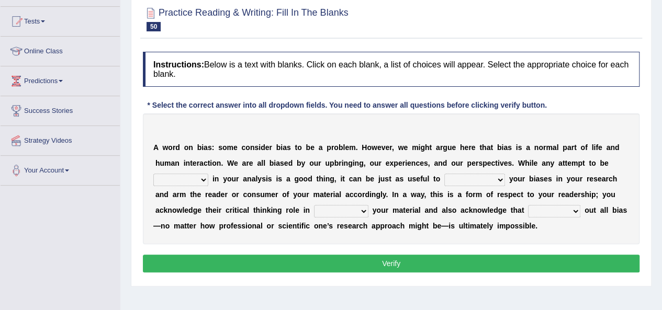
click at [197, 181] on select "objective optimistic subjective pessimistic" at bounding box center [180, 180] width 55 height 13
click at [194, 181] on select "objective optimistic subjective pessimistic" at bounding box center [180, 180] width 55 height 13
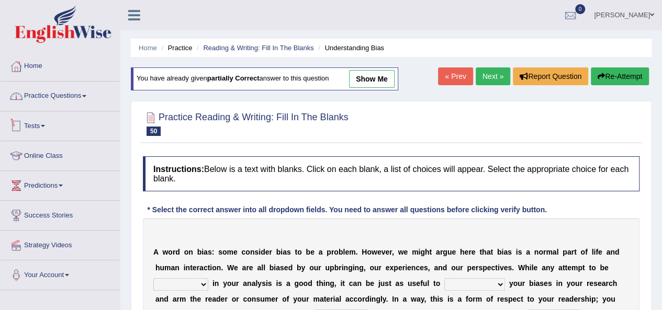
click at [61, 94] on link "Practice Questions" at bounding box center [60, 95] width 119 height 26
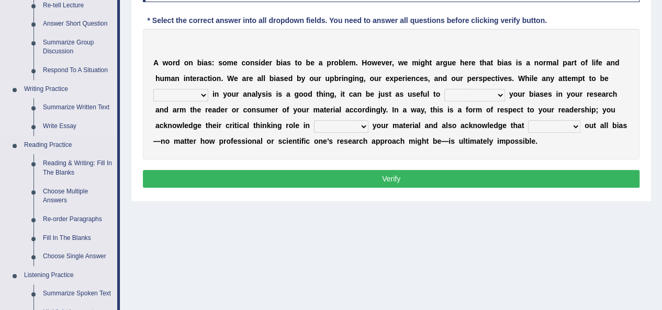
scroll to position [209, 0]
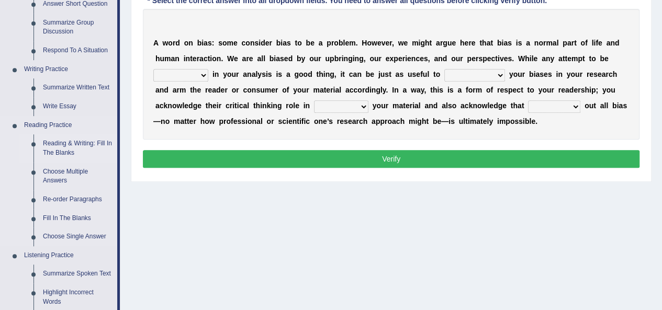
click at [56, 141] on link "Reading & Writing: Fill In The Blanks" at bounding box center [77, 148] width 79 height 28
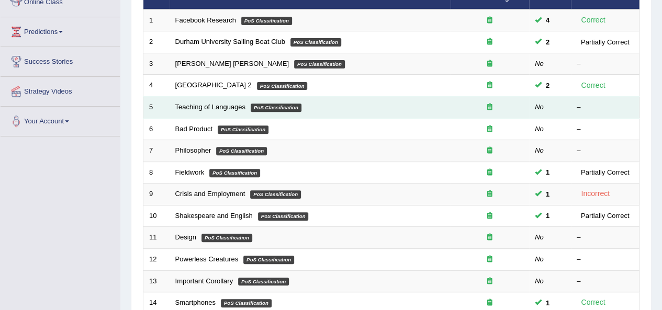
scroll to position [157, 0]
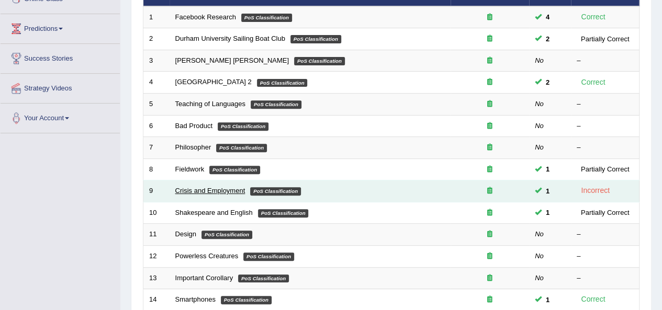
click at [196, 190] on link "Crisis and Employment" at bounding box center [210, 191] width 70 height 8
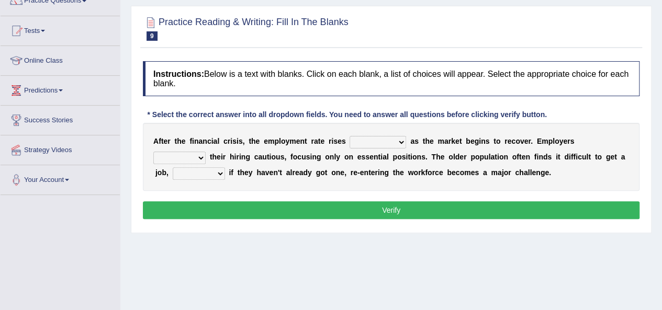
scroll to position [105, 0]
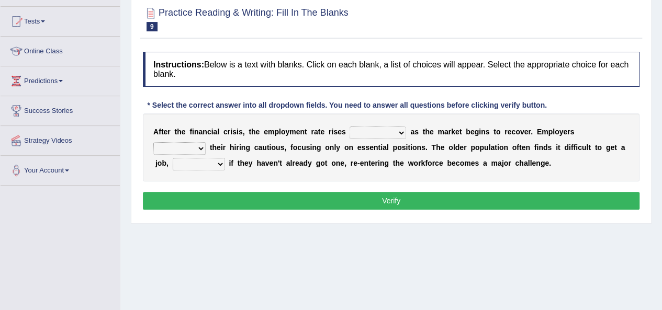
click at [408, 132] on b at bounding box center [408, 132] width 4 height 8
click at [402, 133] on select "normally conversely strenuously sharply" at bounding box center [378, 133] width 57 height 13
select select "sharply"
click at [350, 127] on select "normally conversely strenuously sharply" at bounding box center [378, 133] width 57 height 13
click at [196, 150] on select "keeping kept keep are kept" at bounding box center [179, 148] width 52 height 13
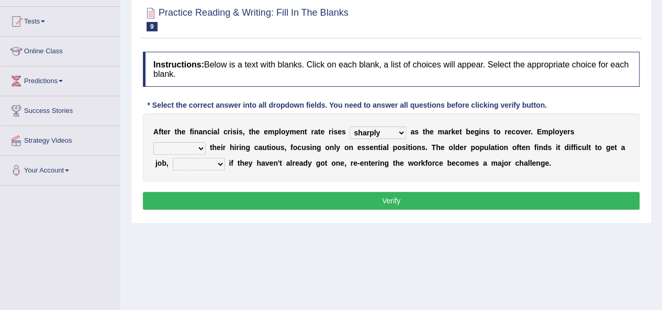
select select "kept"
click at [153, 142] on select "keeping kept keep are kept" at bounding box center [179, 148] width 52 height 13
click at [218, 166] on select "although while then because" at bounding box center [199, 164] width 52 height 13
select select "although"
click at [173, 158] on select "although while then because" at bounding box center [199, 164] width 52 height 13
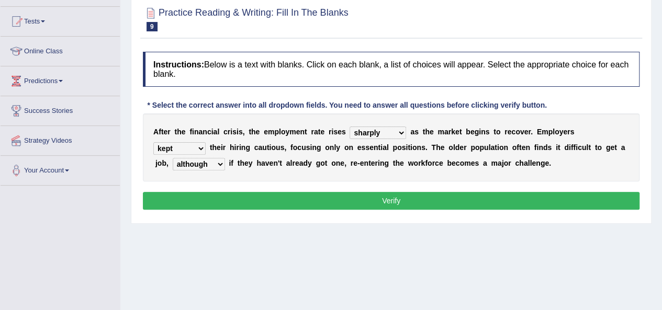
click at [231, 192] on button "Verify" at bounding box center [391, 201] width 497 height 18
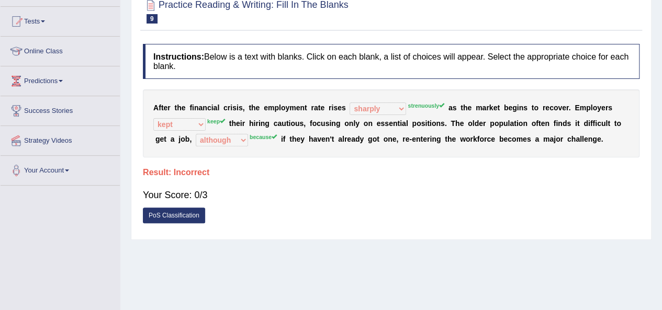
scroll to position [0, 0]
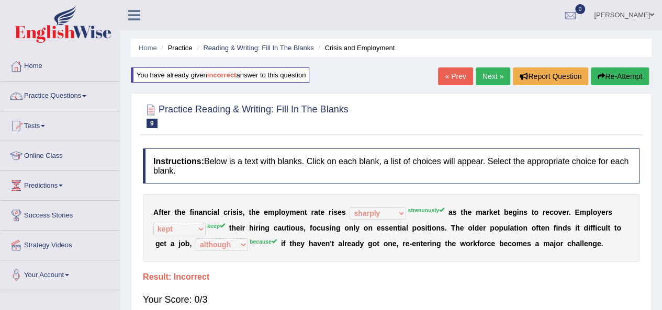
click at [499, 77] on link "Next »" at bounding box center [493, 76] width 35 height 18
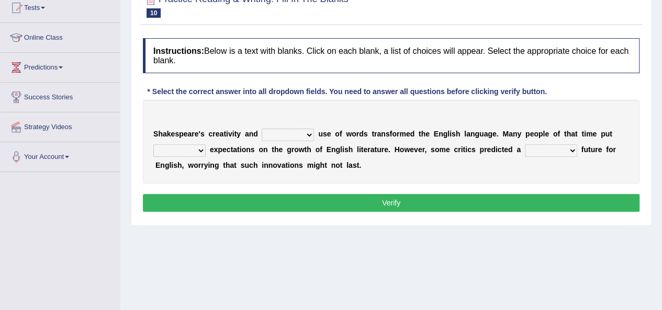
click at [306, 134] on select "idealized intensive fancied inventive" at bounding box center [288, 135] width 52 height 13
select select "intensive"
click at [262, 129] on select "idealized intensive fancied inventive" at bounding box center [288, 135] width 52 height 13
click at [186, 149] on select "wide much high more" at bounding box center [179, 150] width 52 height 13
click at [297, 134] on select "idealized intensive fancied inventive" at bounding box center [288, 135] width 52 height 13
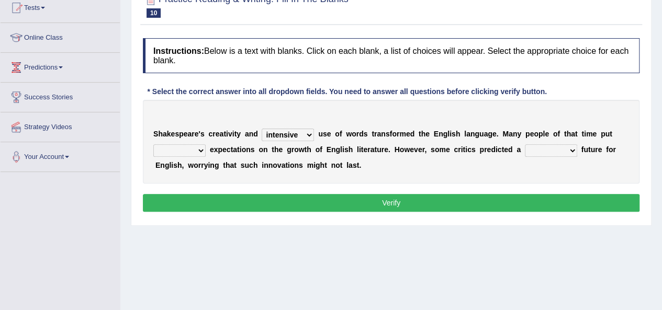
click at [194, 156] on div "S h a k e s p e a r e ' s c r e a t i v i t y a n d idealized intensive fancied…" at bounding box center [391, 142] width 497 height 84
click at [193, 148] on select "wide much high more" at bounding box center [179, 150] width 52 height 13
select select "much"
click at [153, 144] on select "wide much high more" at bounding box center [179, 150] width 52 height 13
click at [539, 150] on select "monetary promising irresistible daunting" at bounding box center [551, 150] width 52 height 13
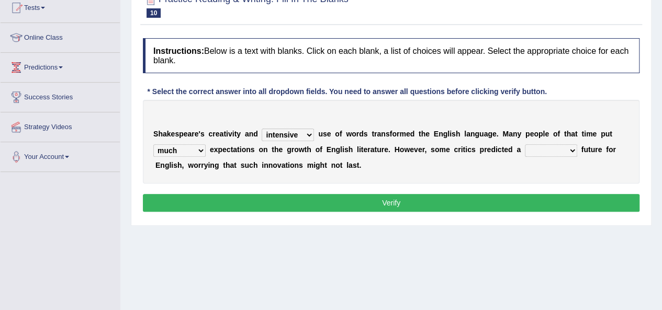
select select "monetary"
click at [525, 144] on select "monetary promising irresistible daunting" at bounding box center [551, 150] width 52 height 13
click at [412, 200] on button "Verify" at bounding box center [391, 203] width 497 height 18
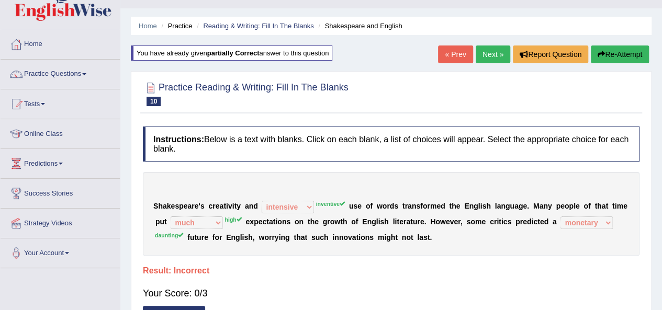
scroll to position [14, 0]
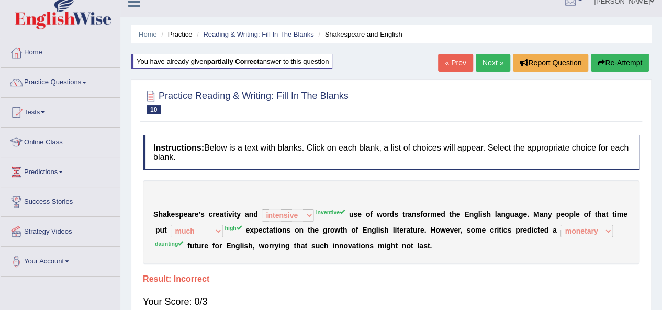
click at [608, 64] on button "Re-Attempt" at bounding box center [620, 63] width 58 height 18
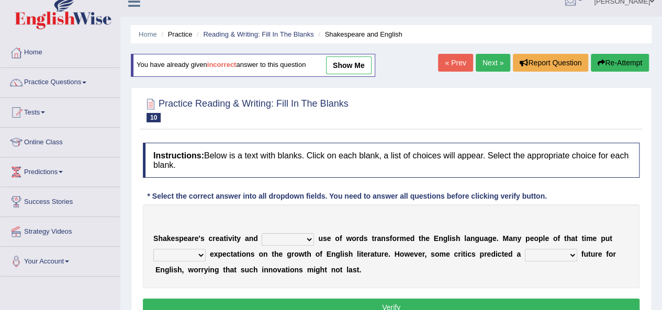
click at [198, 256] on select "wide much high more" at bounding box center [179, 255] width 52 height 13
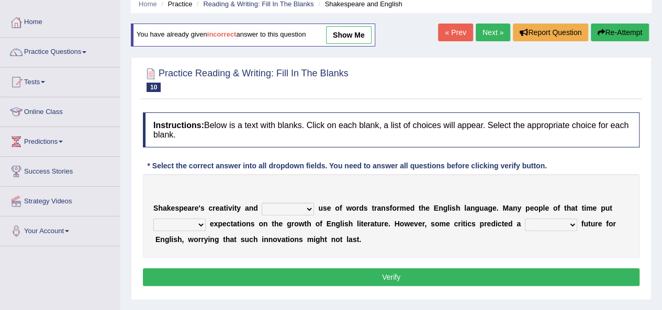
scroll to position [66, 0]
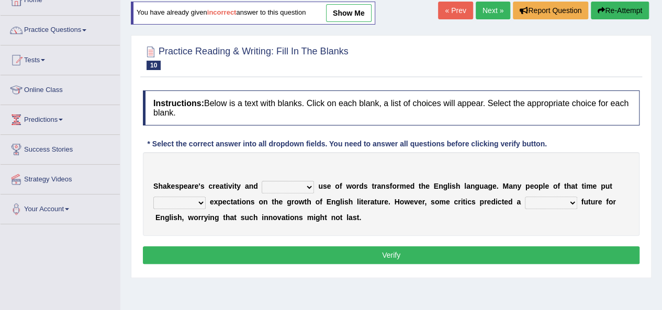
click at [195, 204] on select "wide much high more" at bounding box center [179, 203] width 52 height 13
select select "high"
click at [153, 197] on select "wide much high more" at bounding box center [179, 203] width 52 height 13
click at [309, 190] on select "idealized intensive fancied inventive" at bounding box center [288, 187] width 52 height 13
select select "inventive"
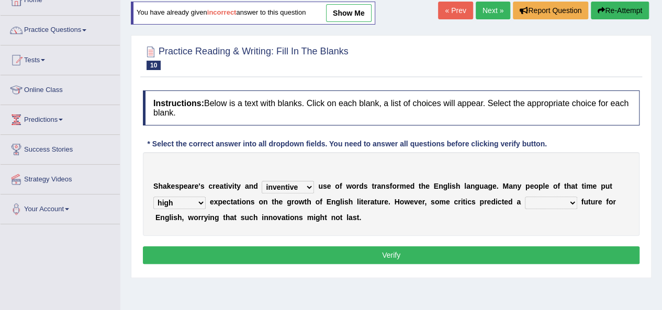
click at [262, 181] on select "idealized intensive fancied inventive" at bounding box center [288, 187] width 52 height 13
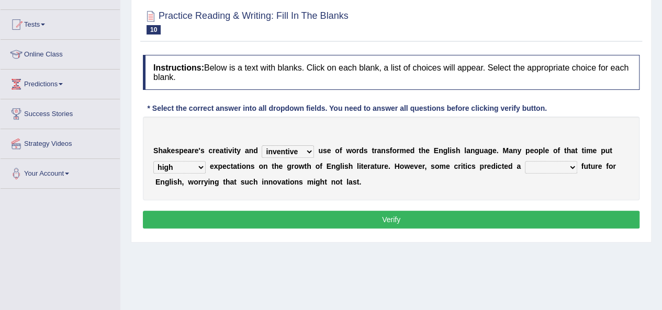
scroll to position [118, 0]
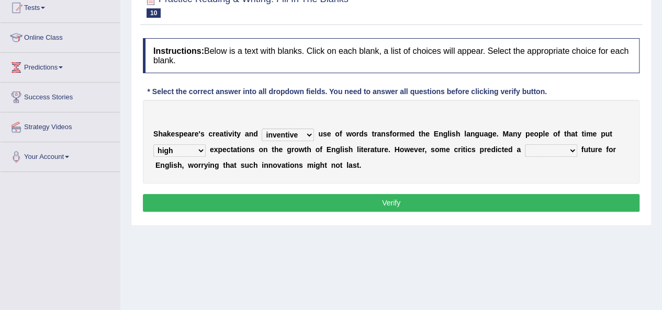
click at [575, 147] on select "monetary promising irresistible daunting" at bounding box center [551, 150] width 52 height 13
select select "daunting"
click at [525, 144] on select "monetary promising irresistible daunting" at bounding box center [551, 150] width 52 height 13
click at [414, 200] on button "Verify" at bounding box center [391, 203] width 497 height 18
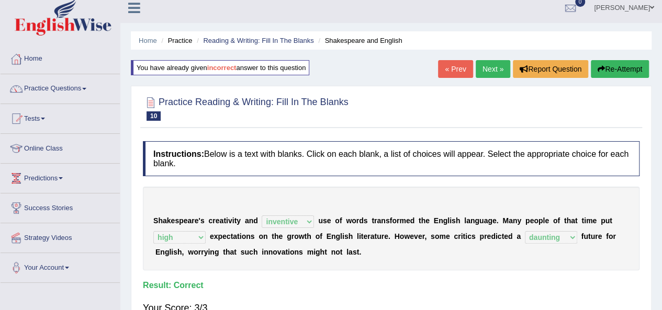
scroll to position [0, 0]
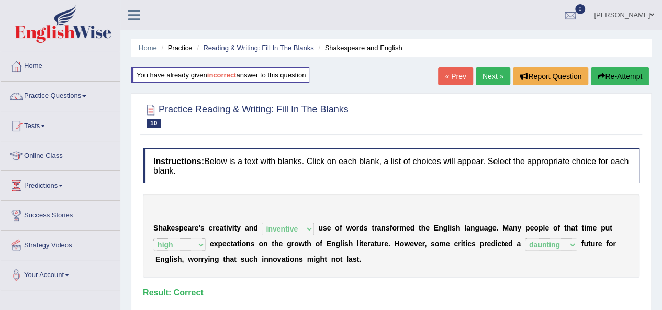
drag, startPoint x: 475, startPoint y: 77, endPoint x: 490, endPoint y: 90, distance: 19.7
click at [476, 78] on link "Next »" at bounding box center [493, 76] width 35 height 18
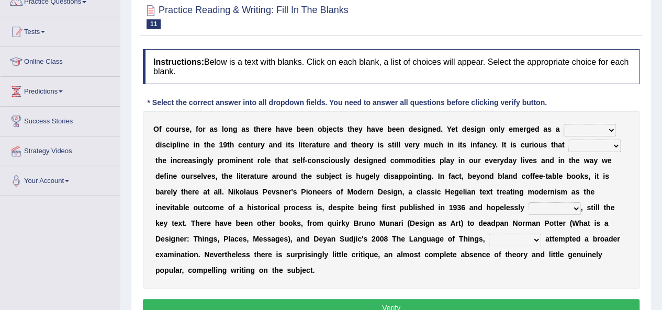
scroll to position [118, 0]
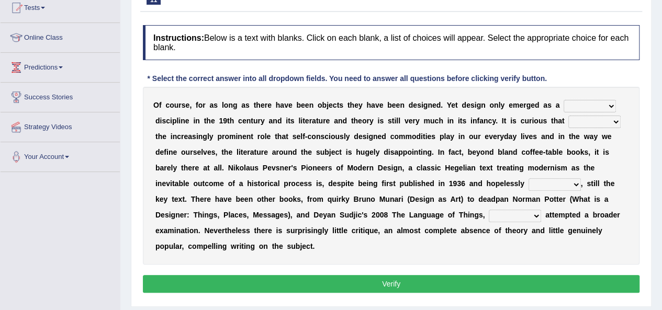
click at [596, 104] on select "bilateral ubiquitous foremost dedicated" at bounding box center [590, 106] width 52 height 13
click at [564, 100] on select "bilateral ubiquitous foremost dedicated" at bounding box center [590, 106] width 52 height 13
drag, startPoint x: 607, startPoint y: 102, endPoint x: 564, endPoint y: 107, distance: 43.7
click at [564, 107] on select "bilateral ubiquitous foremost dedicated" at bounding box center [590, 106] width 52 height 13
click at [584, 105] on select "bilateral ubiquitous foremost dedicated" at bounding box center [590, 106] width 52 height 13
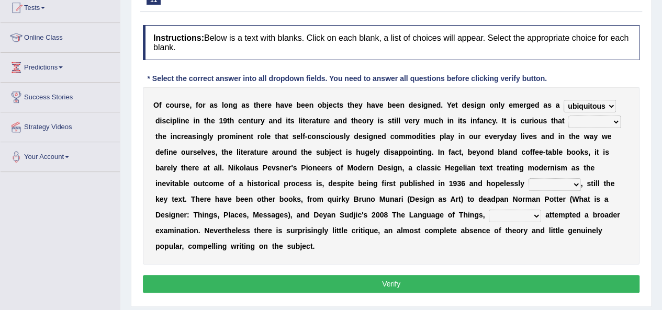
drag, startPoint x: 567, startPoint y: 106, endPoint x: 595, endPoint y: 103, distance: 29.0
click at [595, 103] on select "bilateral ubiquitous foremost dedicated" at bounding box center [590, 106] width 52 height 13
click at [594, 108] on select "bilateral ubiquitous foremost dedicated" at bounding box center [590, 106] width 52 height 13
select select "dedicated"
click at [564, 100] on select "bilateral ubiquitous foremost dedicated" at bounding box center [590, 106] width 52 height 13
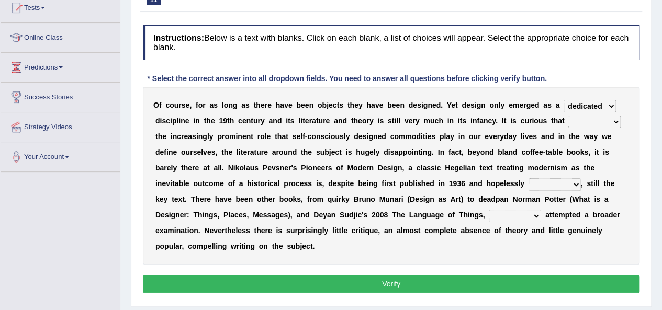
drag, startPoint x: 615, startPoint y: 119, endPoint x: 611, endPoint y: 126, distance: 8.0
click at [615, 120] on select "since despite within through" at bounding box center [594, 122] width 52 height 13
select select "since"
click at [568, 116] on select "since despite within through" at bounding box center [594, 122] width 52 height 13
click at [572, 183] on select "dates dating date dated" at bounding box center [554, 184] width 52 height 13
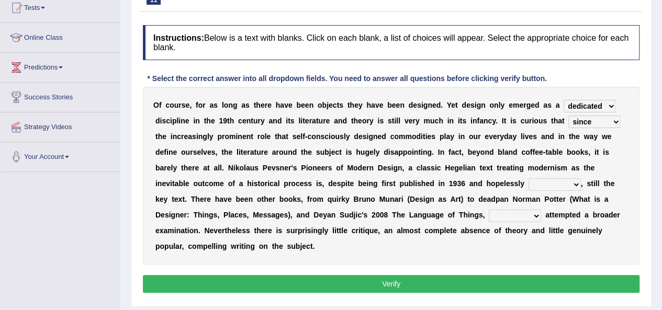
select select "dates"
click at [528, 178] on select "dates dating date dated" at bounding box center [554, 184] width 52 height 13
click at [513, 211] on select "which then however as" at bounding box center [515, 216] width 52 height 13
select select "which"
click at [489, 210] on select "which then however as" at bounding box center [515, 216] width 52 height 13
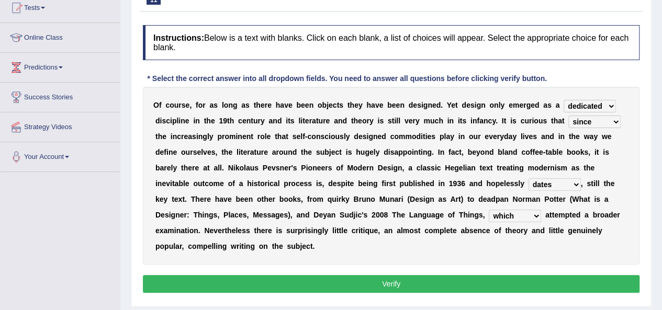
click at [337, 283] on button "Verify" at bounding box center [391, 284] width 497 height 18
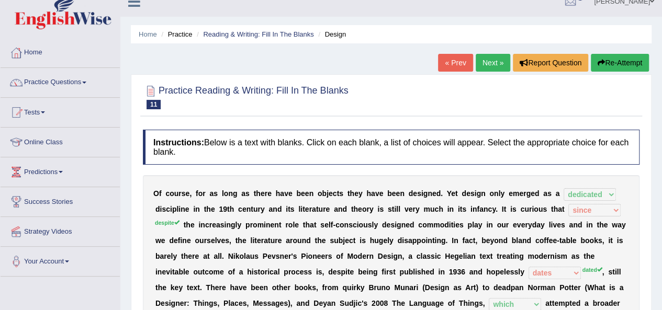
scroll to position [14, 0]
click at [39, 79] on link "Practice Questions" at bounding box center [60, 81] width 119 height 26
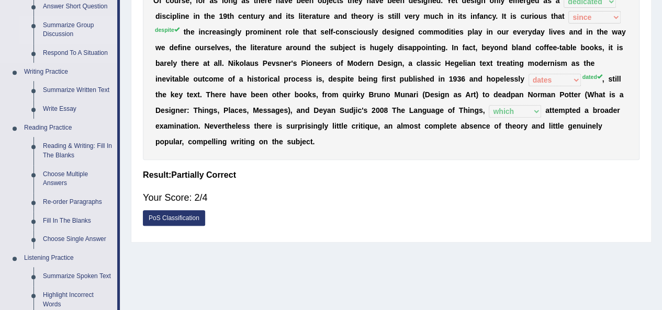
scroll to position [223, 0]
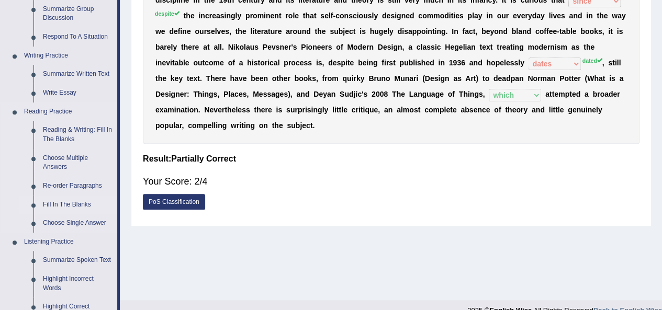
click at [72, 206] on link "Fill In The Blanks" at bounding box center [77, 205] width 79 height 19
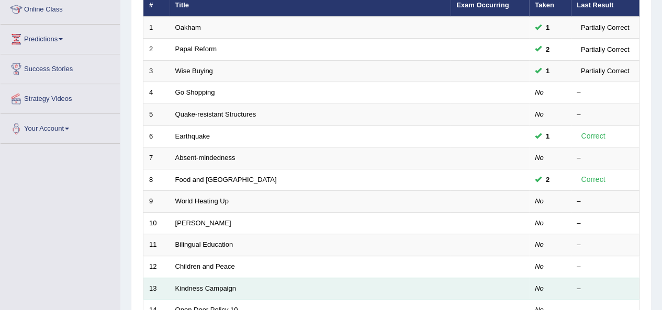
scroll to position [157, 0]
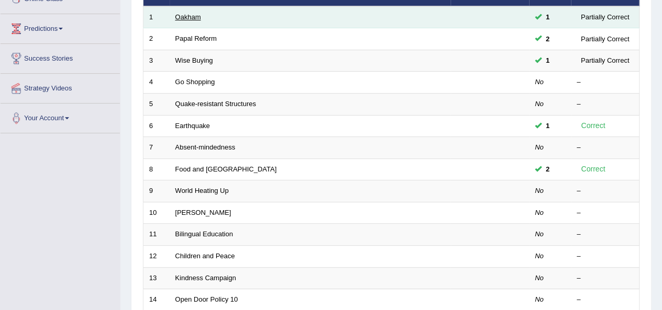
click at [194, 14] on link "Oakham" at bounding box center [188, 17] width 26 height 8
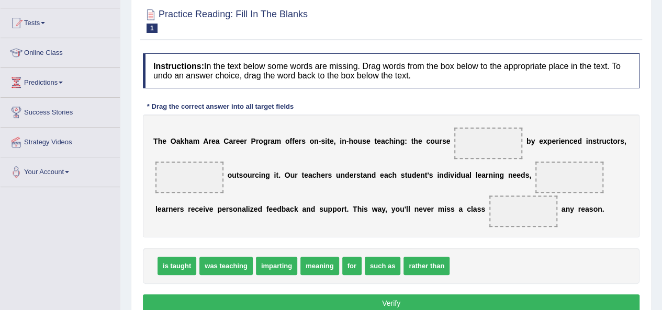
scroll to position [105, 0]
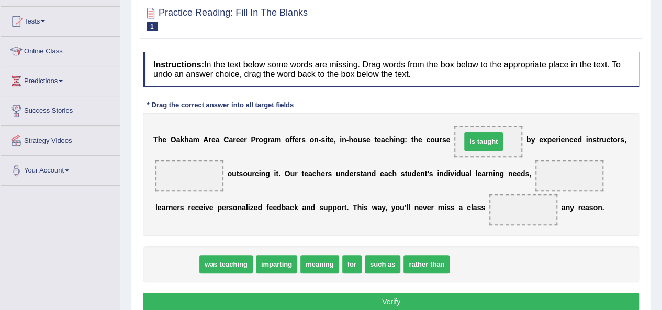
drag, startPoint x: 179, startPoint y: 263, endPoint x: 486, endPoint y: 140, distance: 330.4
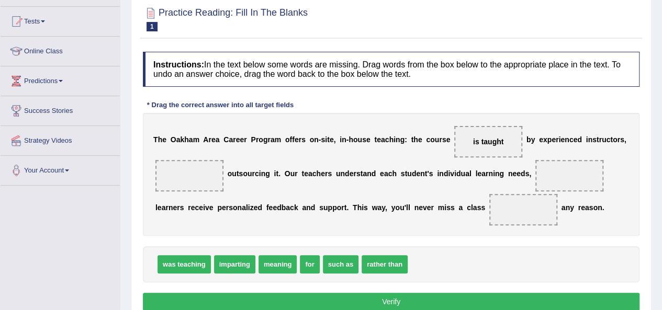
drag, startPoint x: 486, startPoint y: 145, endPoint x: 490, endPoint y: 158, distance: 13.9
click at [482, 194] on div "T h e O [PERSON_NAME] C a r e e r P r o g r a m o f f e r s o n - s i t e , i n…" at bounding box center [391, 174] width 497 height 123
drag, startPoint x: 495, startPoint y: 133, endPoint x: 463, endPoint y: 224, distance: 96.5
click at [463, 227] on div "T h e O [PERSON_NAME] C a r e e r P r o g r a m o f f e r s o n - s i t e , i n…" at bounding box center [391, 174] width 497 height 123
drag, startPoint x: 490, startPoint y: 140, endPoint x: 438, endPoint y: 259, distance: 129.9
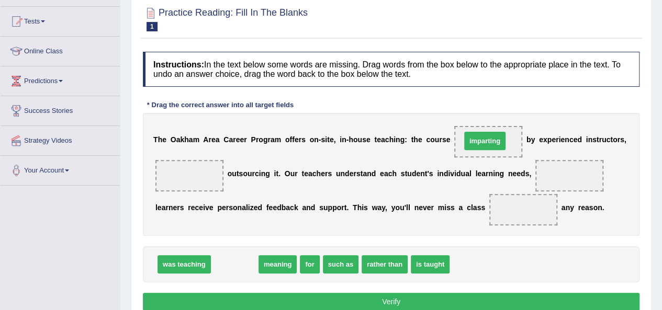
drag, startPoint x: 238, startPoint y: 259, endPoint x: 488, endPoint y: 136, distance: 278.9
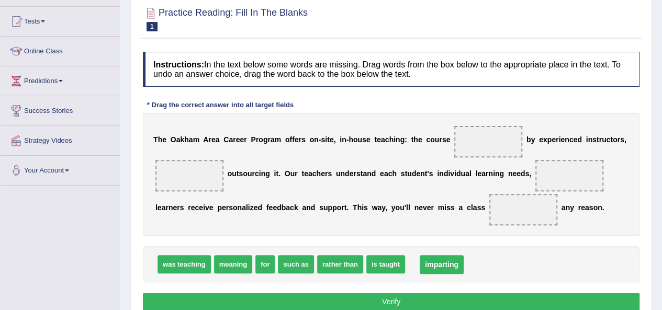
drag, startPoint x: 491, startPoint y: 141, endPoint x: 444, endPoint y: 264, distance: 132.0
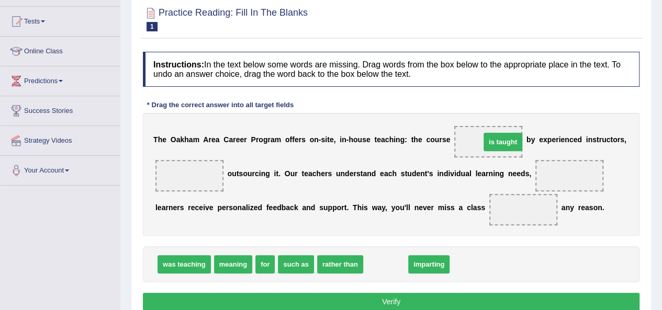
drag, startPoint x: 377, startPoint y: 261, endPoint x: 494, endPoint y: 139, distance: 169.5
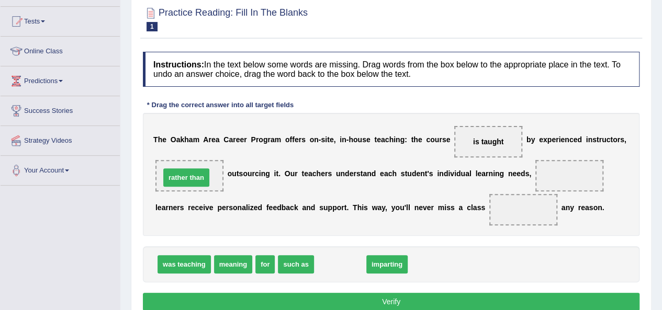
drag, startPoint x: 338, startPoint y: 265, endPoint x: 184, endPoint y: 179, distance: 176.4
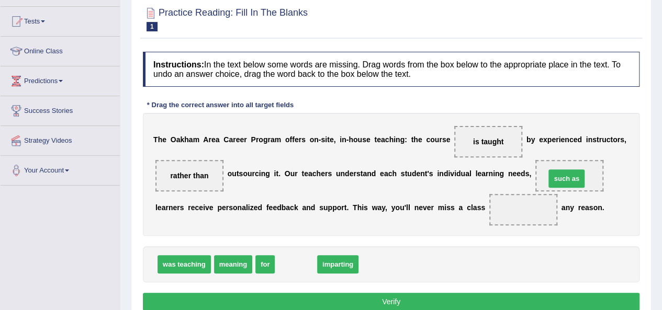
drag, startPoint x: 290, startPoint y: 267, endPoint x: 564, endPoint y: 181, distance: 287.4
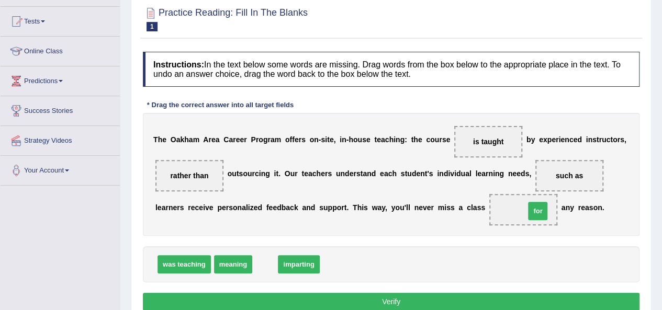
drag, startPoint x: 264, startPoint y: 260, endPoint x: 537, endPoint y: 207, distance: 277.8
click at [406, 299] on button "Verify" at bounding box center [391, 302] width 497 height 18
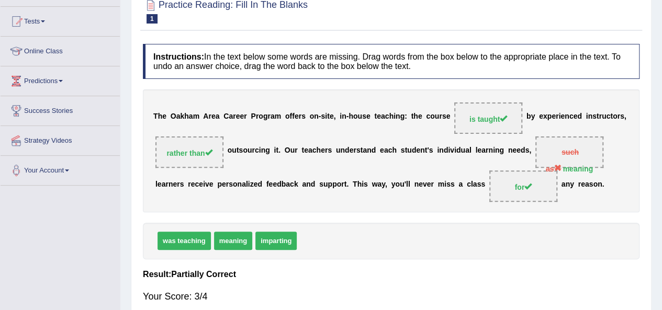
scroll to position [0, 0]
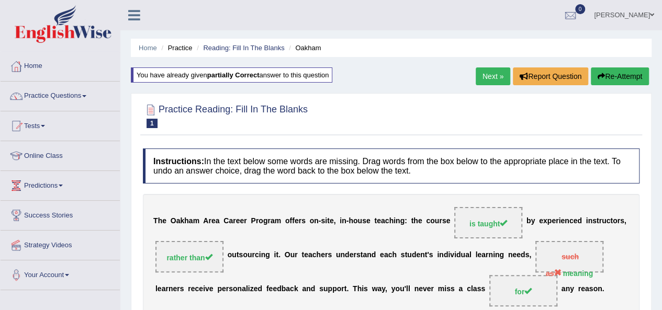
click at [491, 74] on link "Next »" at bounding box center [493, 76] width 35 height 18
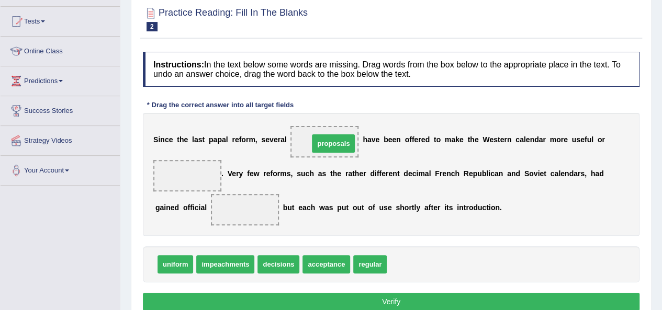
drag, startPoint x: 412, startPoint y: 266, endPoint x: 333, endPoint y: 144, distance: 145.0
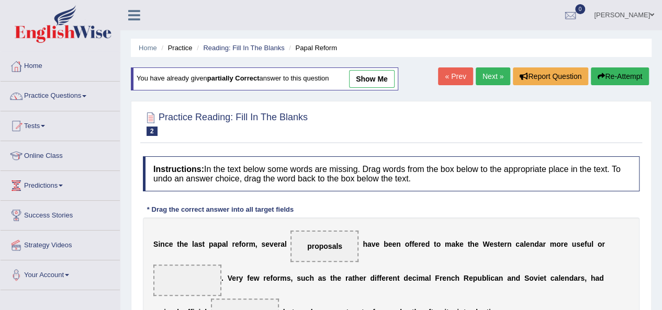
click at [485, 79] on link "Next »" at bounding box center [493, 76] width 35 height 18
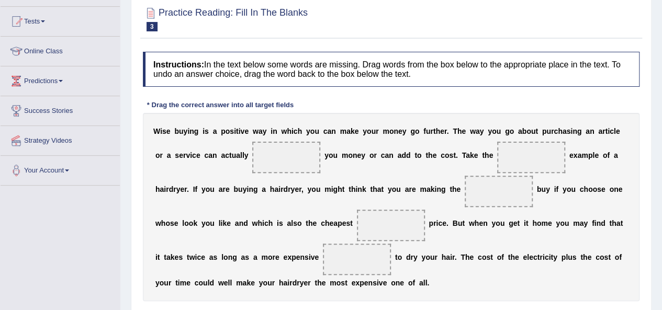
scroll to position [239, 0]
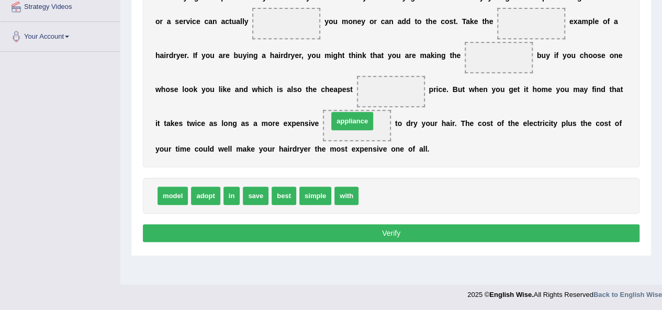
drag, startPoint x: 374, startPoint y: 194, endPoint x: 344, endPoint y: 119, distance: 81.2
drag, startPoint x: 227, startPoint y: 191, endPoint x: 389, endPoint y: 94, distance: 189.3
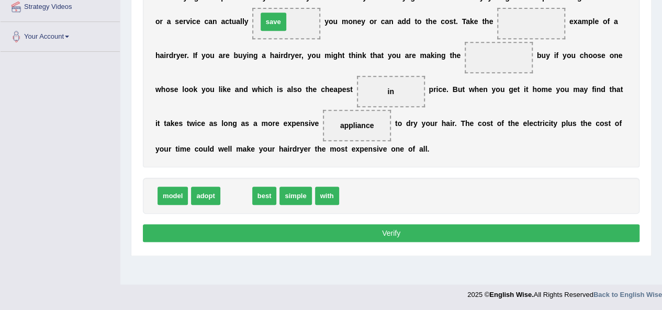
drag, startPoint x: 233, startPoint y: 190, endPoint x: 272, endPoint y: 16, distance: 179.0
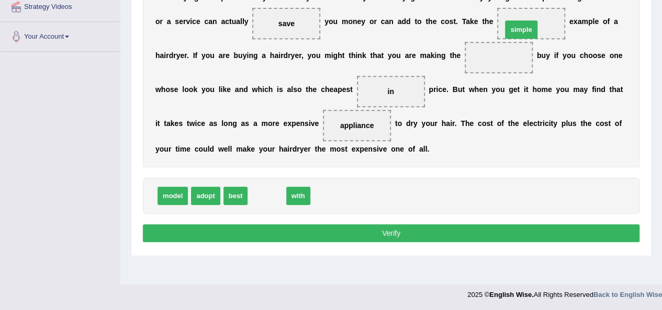
drag, startPoint x: 263, startPoint y: 193, endPoint x: 517, endPoint y: 26, distance: 303.9
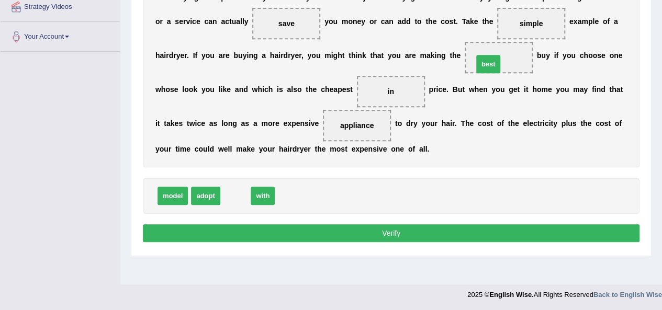
drag, startPoint x: 240, startPoint y: 199, endPoint x: 500, endPoint y: 63, distance: 293.9
click at [408, 233] on button "Verify" at bounding box center [391, 233] width 497 height 18
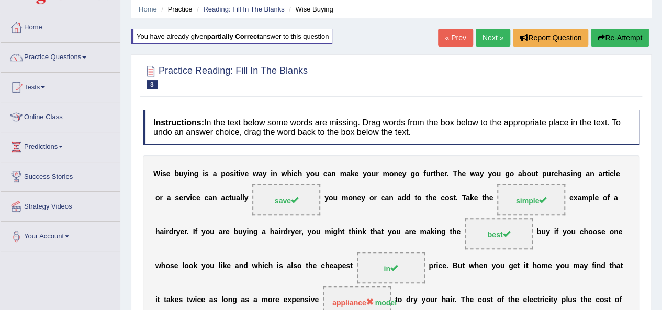
scroll to position [29, 0]
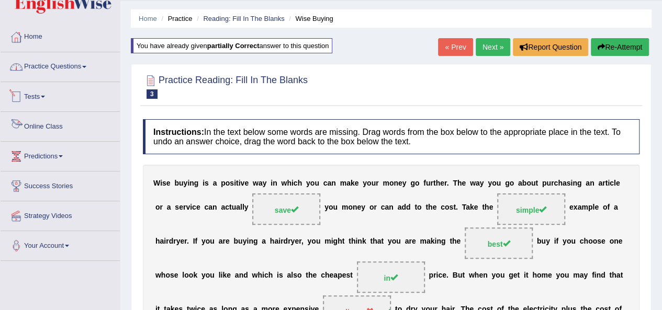
drag, startPoint x: 69, startPoint y: 59, endPoint x: 69, endPoint y: 68, distance: 8.9
click at [69, 59] on link "Practice Questions" at bounding box center [60, 65] width 119 height 26
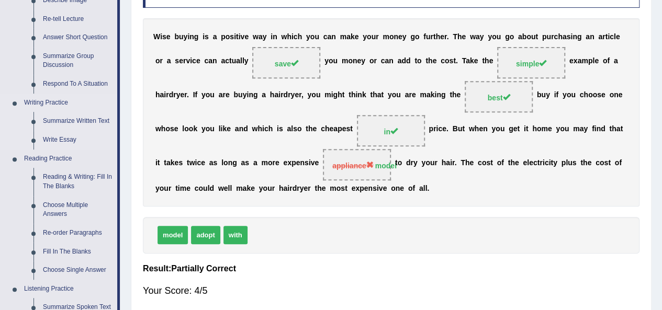
scroll to position [239, 0]
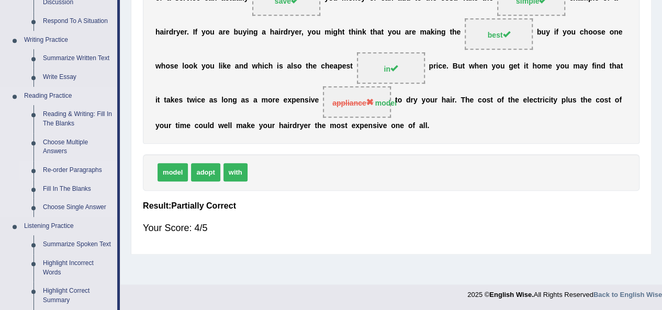
click at [85, 169] on link "Re-order Paragraphs" at bounding box center [77, 170] width 79 height 19
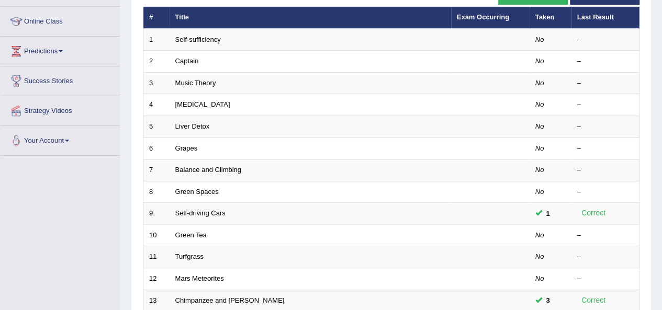
scroll to position [157, 0]
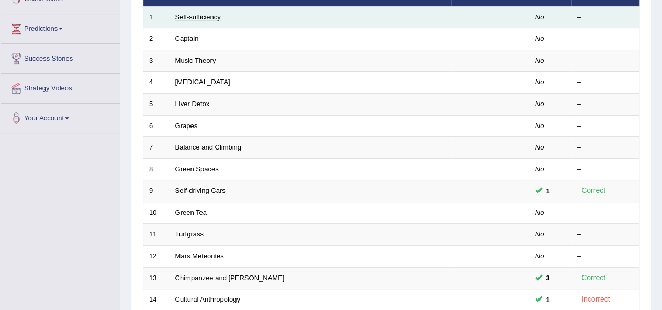
drag, startPoint x: 189, startPoint y: 13, endPoint x: 195, endPoint y: 17, distance: 7.4
click at [189, 13] on link "Self-sufficiency" at bounding box center [198, 17] width 46 height 8
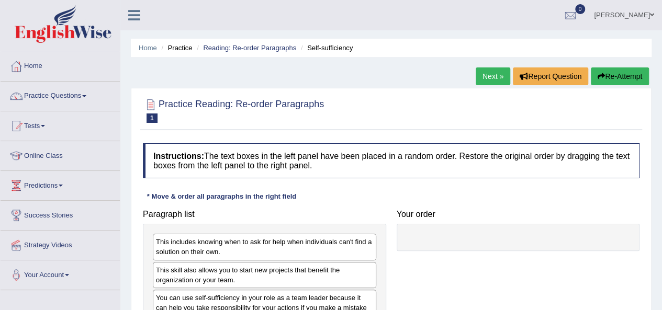
click at [477, 74] on link "Next »" at bounding box center [493, 76] width 35 height 18
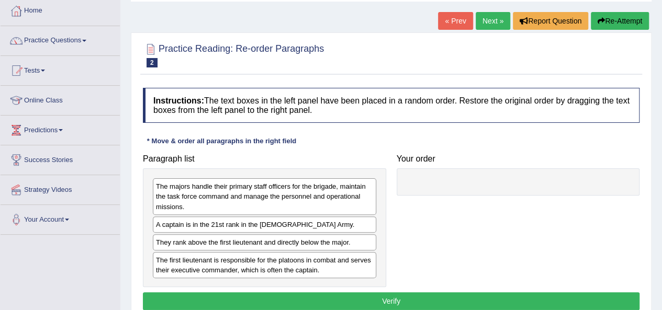
scroll to position [58, 0]
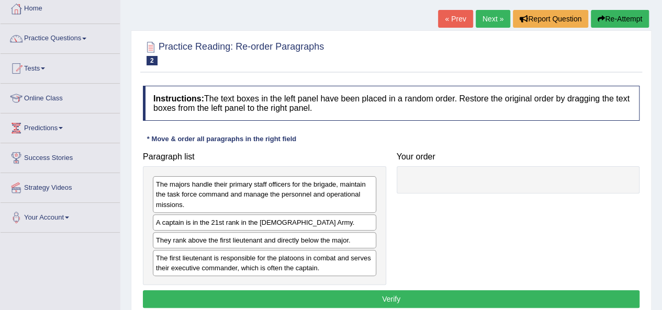
click at [480, 21] on link "Next »" at bounding box center [493, 19] width 35 height 18
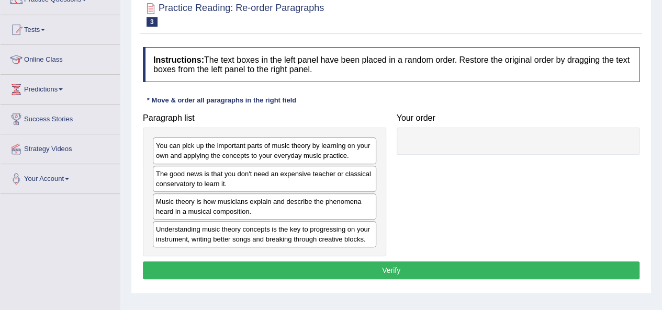
scroll to position [47, 0]
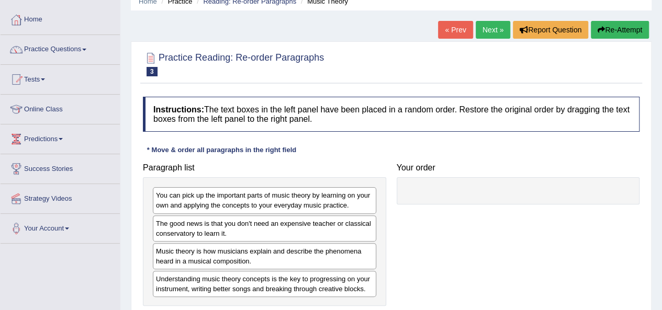
click at [486, 27] on link "Next »" at bounding box center [493, 30] width 35 height 18
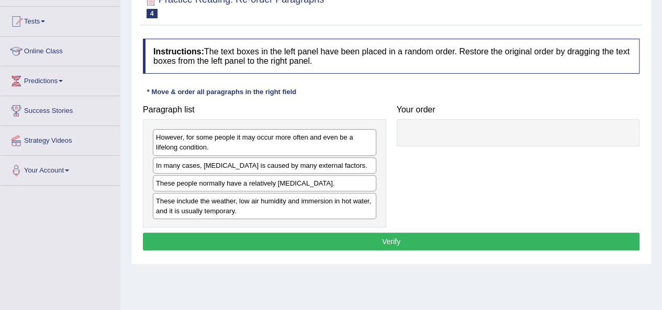
scroll to position [52, 0]
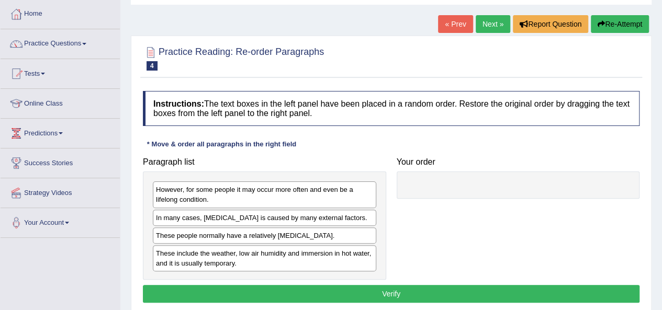
click at [485, 19] on link "Next »" at bounding box center [493, 24] width 35 height 18
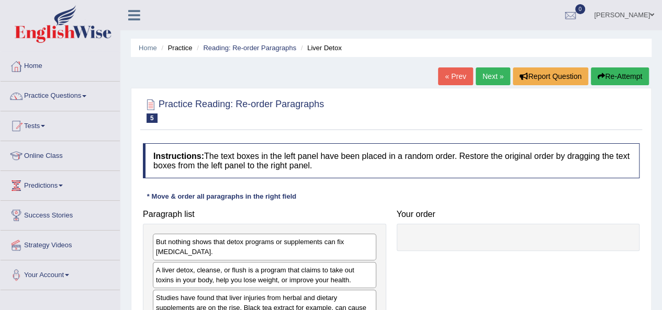
click at [482, 73] on link "Next »" at bounding box center [493, 76] width 35 height 18
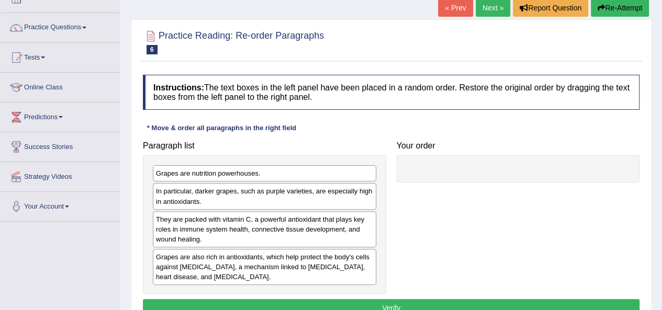
scroll to position [52, 0]
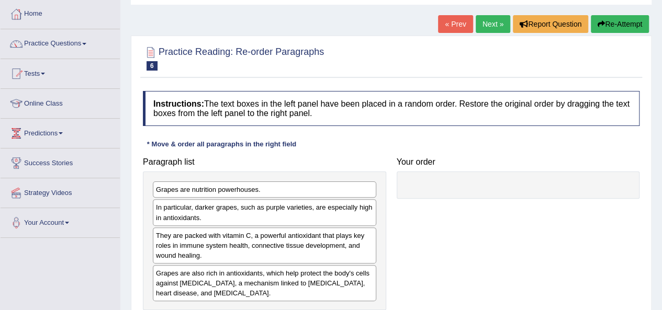
click at [493, 28] on link "Next »" at bounding box center [493, 24] width 35 height 18
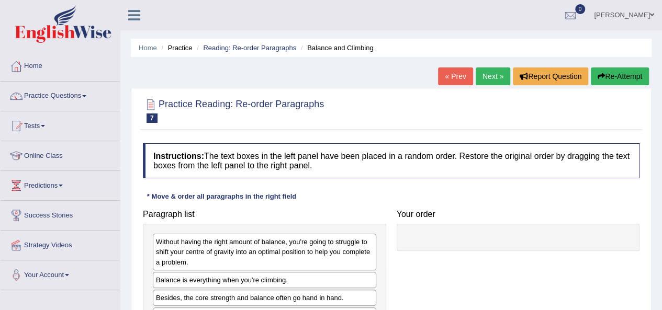
click at [486, 81] on link "Next »" at bounding box center [493, 76] width 35 height 18
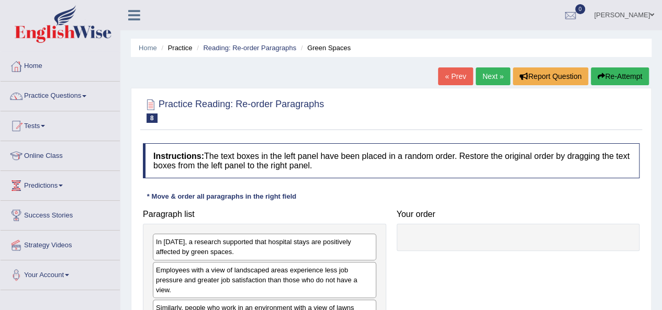
click at [493, 75] on link "Next »" at bounding box center [493, 76] width 35 height 18
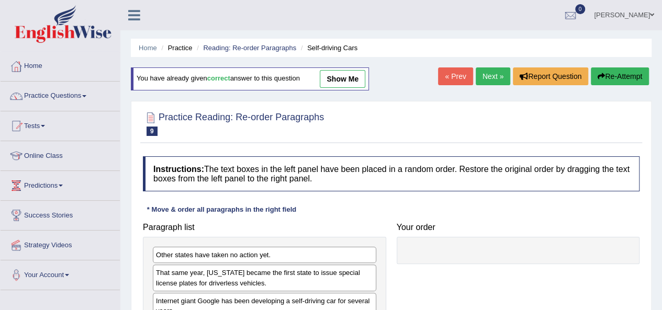
click at [477, 74] on link "Next »" at bounding box center [493, 76] width 35 height 18
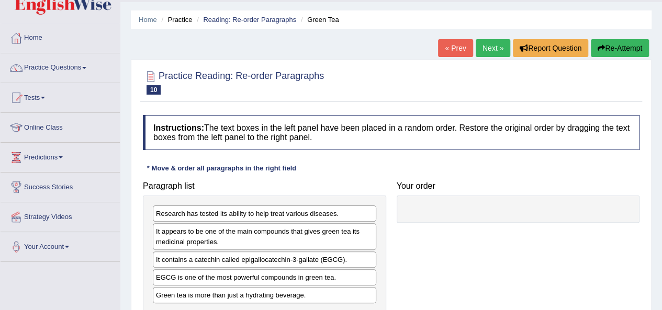
scroll to position [52, 0]
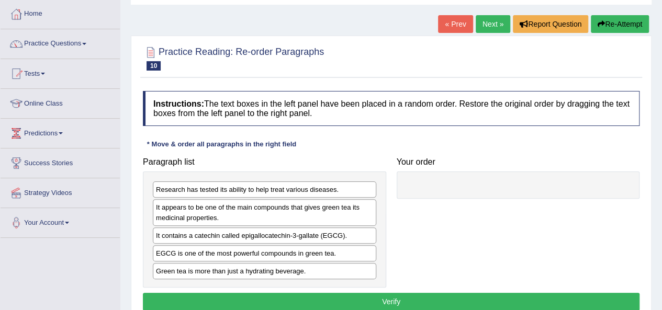
click at [480, 28] on link "Next »" at bounding box center [493, 24] width 35 height 18
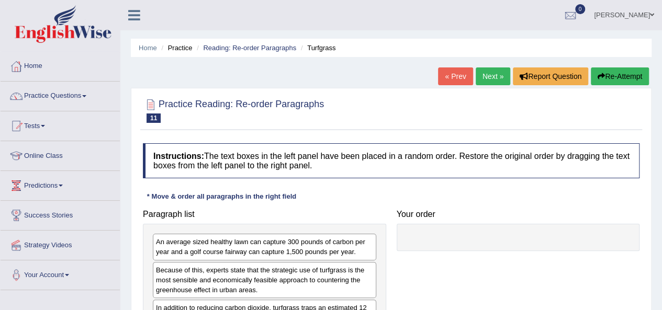
click at [482, 82] on link "Next »" at bounding box center [493, 76] width 35 height 18
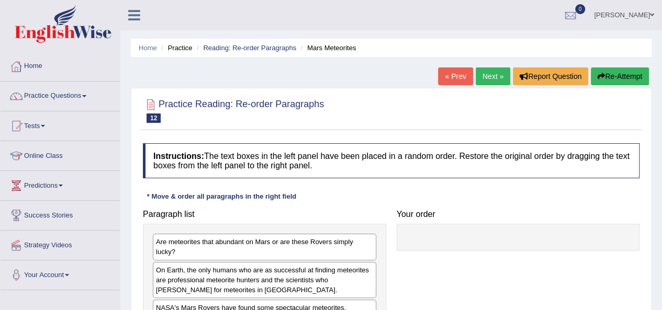
click at [483, 73] on link "Next »" at bounding box center [493, 76] width 35 height 18
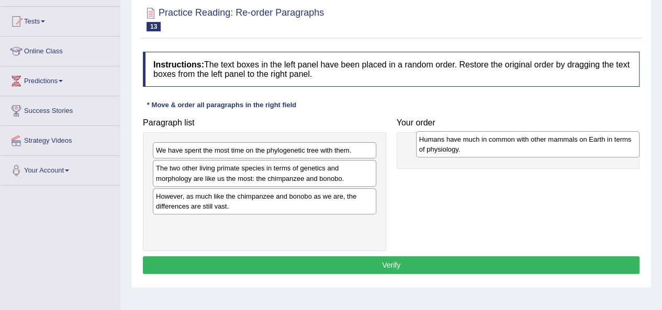
drag, startPoint x: 203, startPoint y: 205, endPoint x: 464, endPoint y: 153, distance: 265.7
click at [464, 153] on div "Humans have much in common with other mammals on Earth in terms of physiology." at bounding box center [527, 144] width 223 height 26
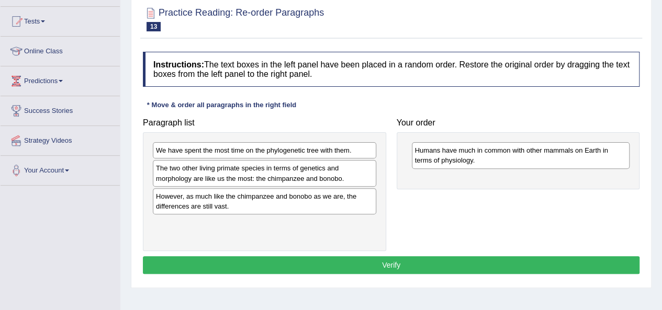
click at [209, 199] on div "However, as much like the chimpanzee and bonobo as we are, the differences are …" at bounding box center [264, 201] width 223 height 26
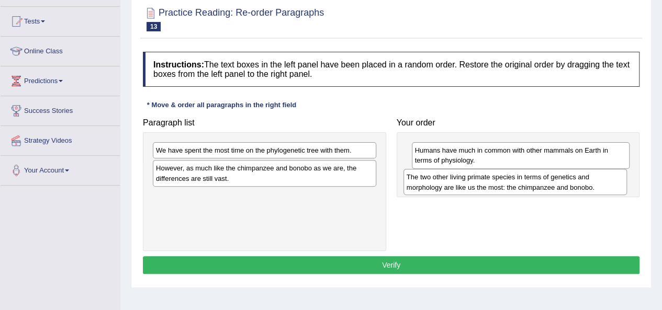
drag, startPoint x: 263, startPoint y: 181, endPoint x: 517, endPoint y: 189, distance: 253.9
click at [517, 189] on div "The two other living primate species in terms of genetics and morphology are li…" at bounding box center [514, 182] width 223 height 26
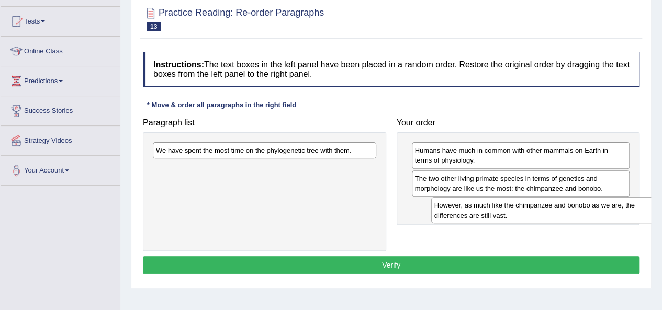
drag, startPoint x: 192, startPoint y: 164, endPoint x: 469, endPoint y: 200, distance: 279.7
click at [469, 200] on div "However, as much like the chimpanzee and bonobo as we are, the differences are …" at bounding box center [542, 210] width 223 height 26
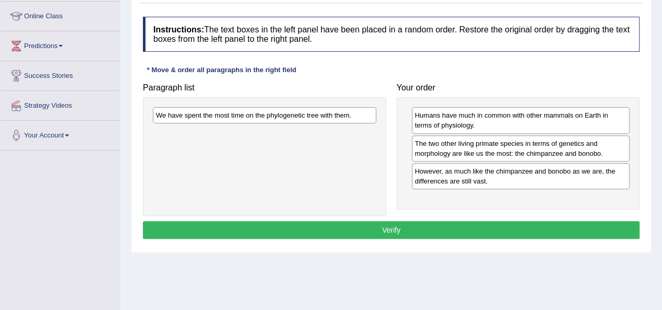
scroll to position [140, 0]
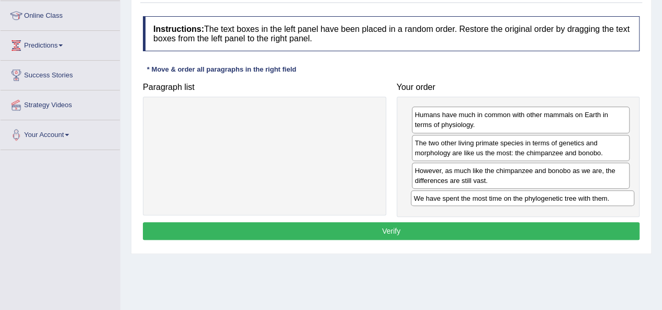
drag, startPoint x: 204, startPoint y: 115, endPoint x: 462, endPoint y: 198, distance: 271.2
click at [462, 198] on div "We have spent the most time on the phylogenetic tree with them." at bounding box center [522, 198] width 223 height 16
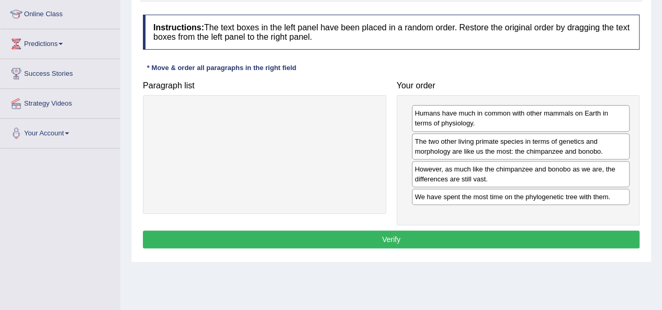
scroll to position [167, 0]
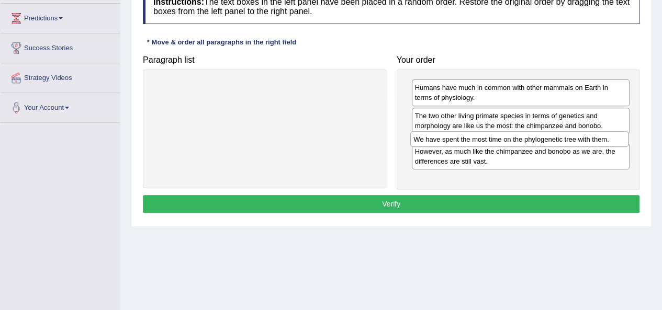
drag, startPoint x: 459, startPoint y: 171, endPoint x: 458, endPoint y: 140, distance: 31.4
click at [458, 140] on div "We have spent the most time on the phylogenetic tree with them." at bounding box center [519, 139] width 218 height 16
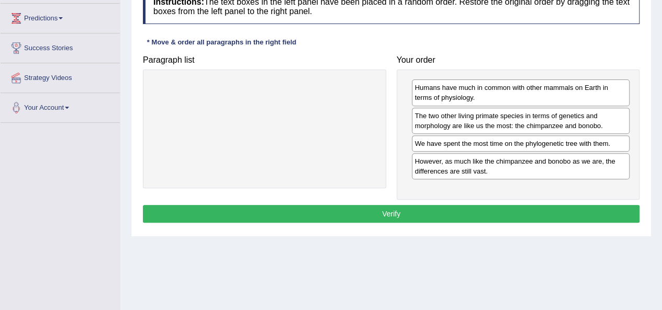
click at [382, 210] on button "Verify" at bounding box center [391, 214] width 497 height 18
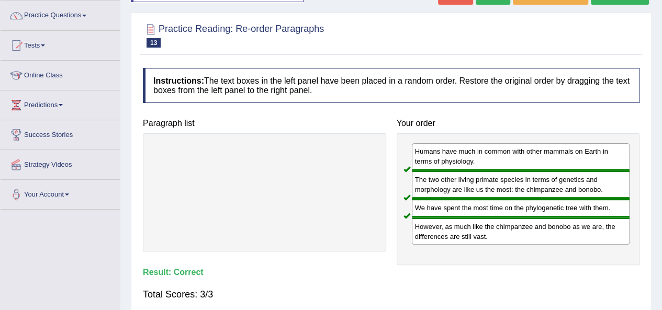
scroll to position [63, 0]
